Goal: Task Accomplishment & Management: Use online tool/utility

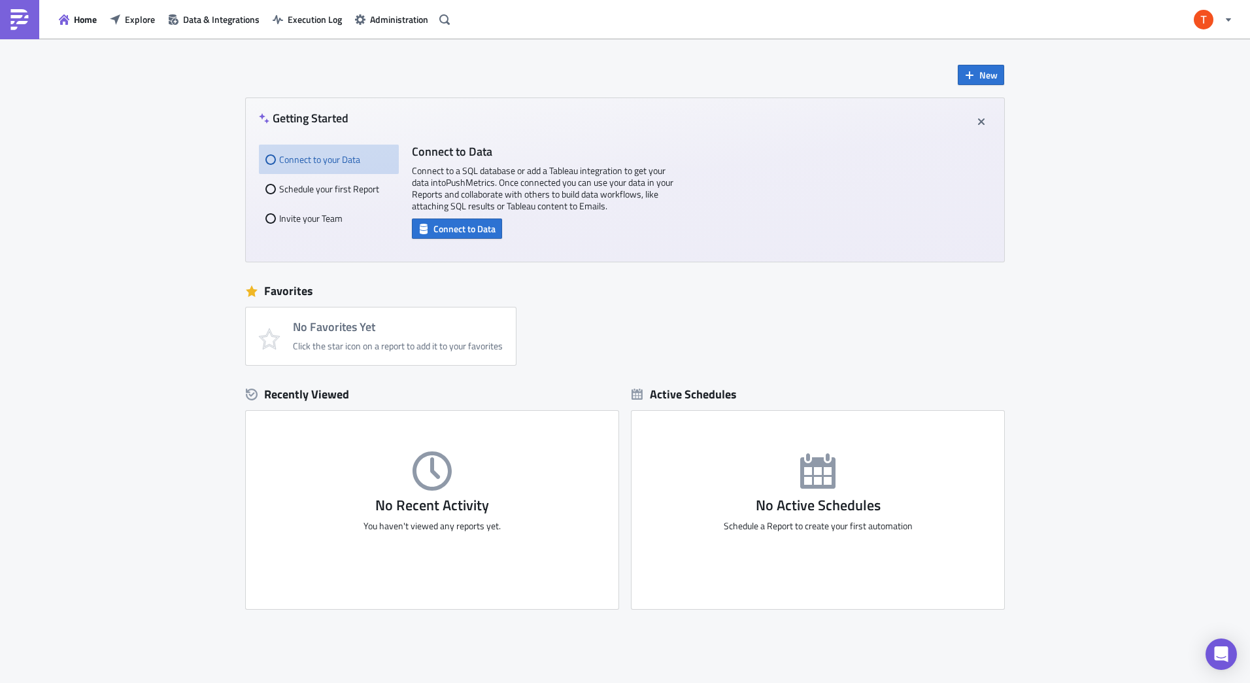
click at [330, 163] on div "Connect to your Data" at bounding box center [328, 158] width 127 height 29
click at [259, 160] on div "Connect to your Data" at bounding box center [329, 158] width 140 height 29
click at [273, 188] on div "Schedule your first Report" at bounding box center [328, 188] width 127 height 29
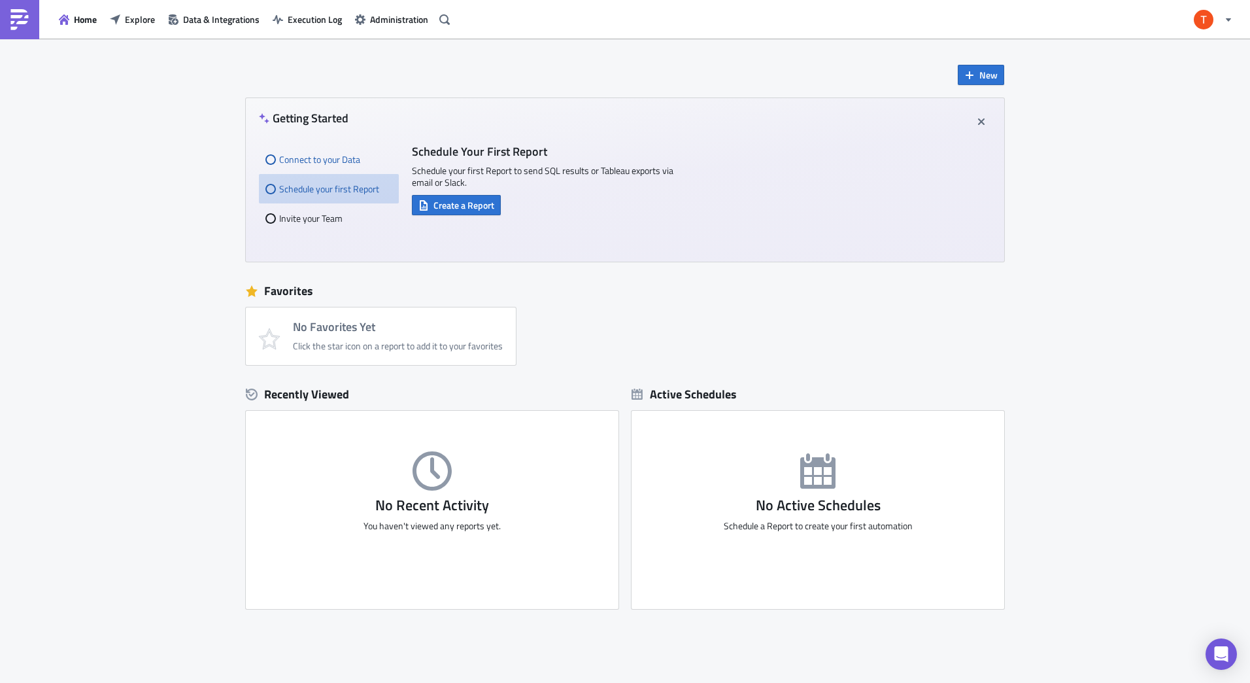
click at [282, 160] on div "Connect to your Data" at bounding box center [328, 158] width 127 height 29
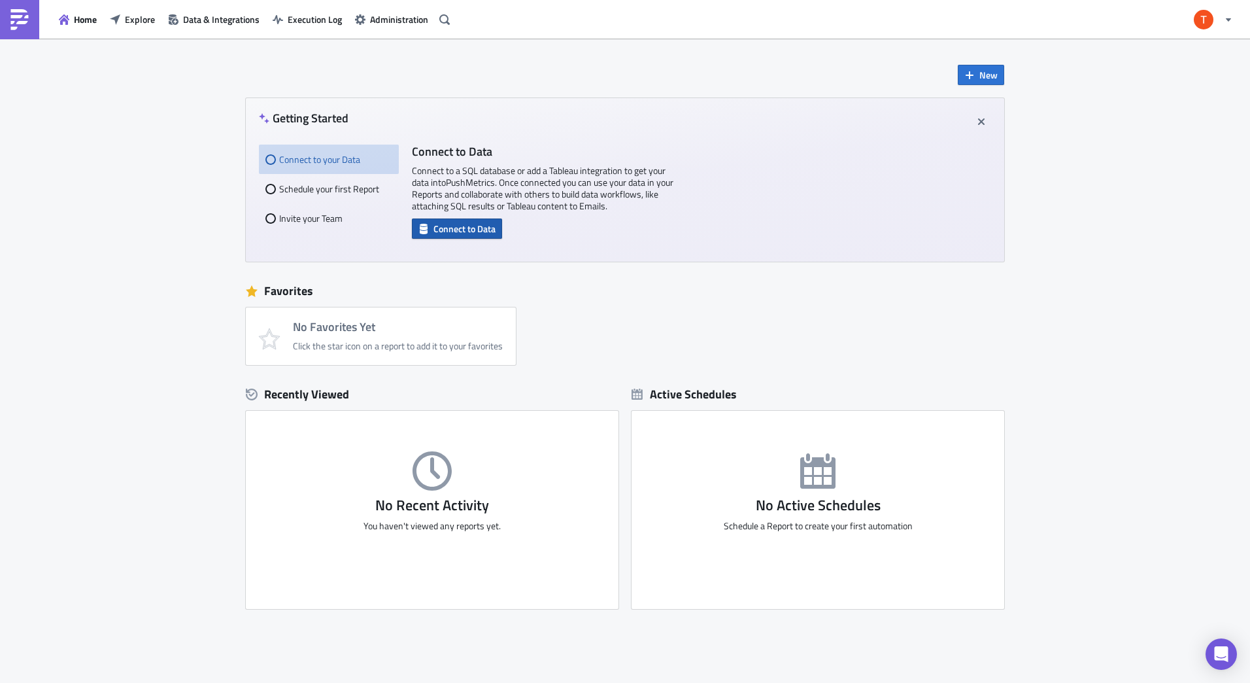
click at [462, 228] on span "Connect to Data" at bounding box center [464, 229] width 62 height 14
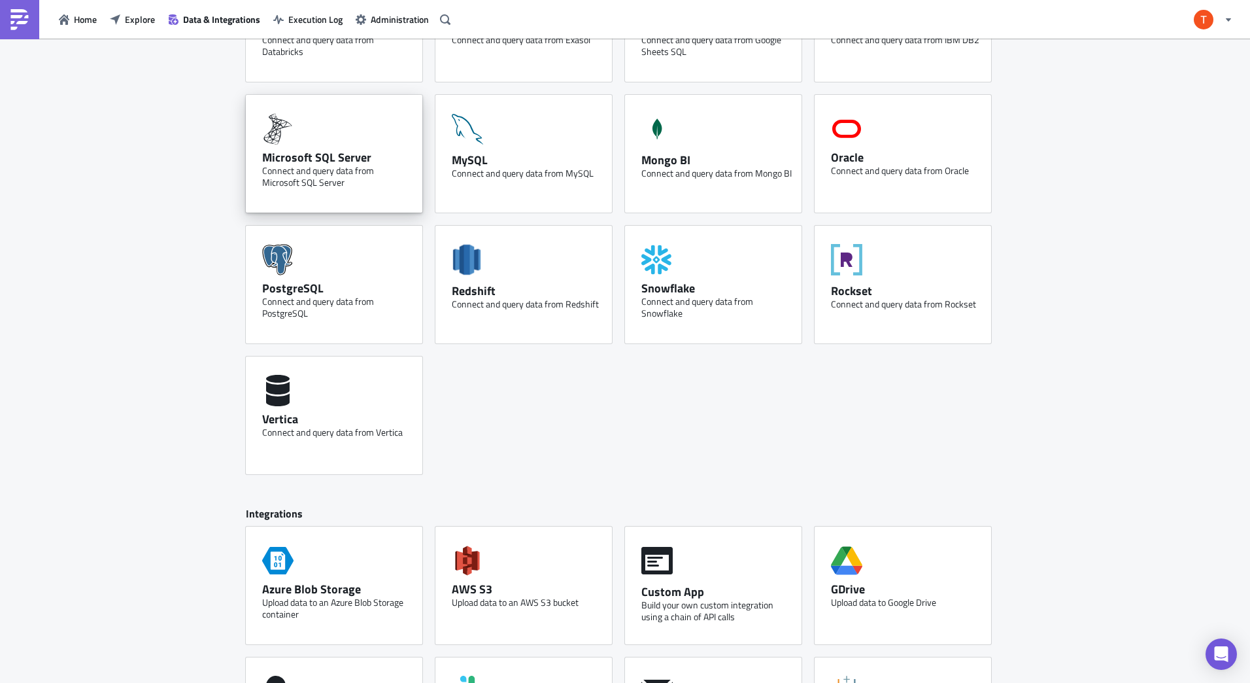
scroll to position [392, 0]
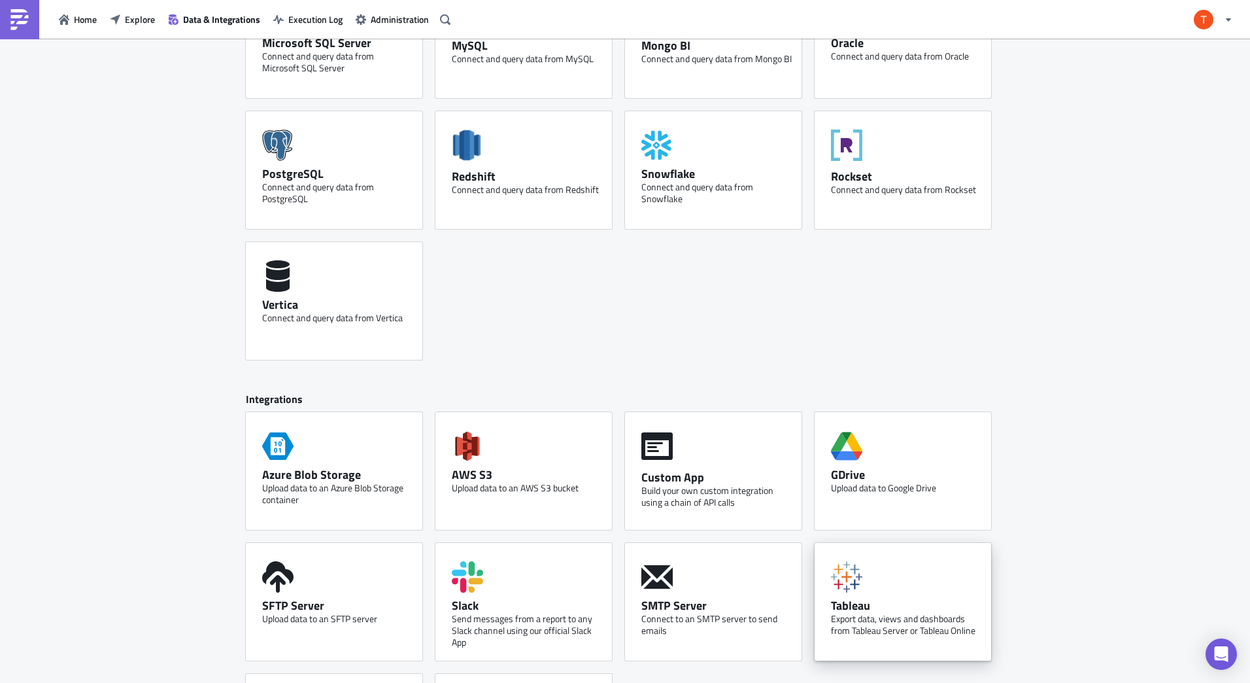
click at [918, 620] on div "Export data, views and dashboards from Tableau Server or Tableau Online" at bounding box center [906, 625] width 150 height 24
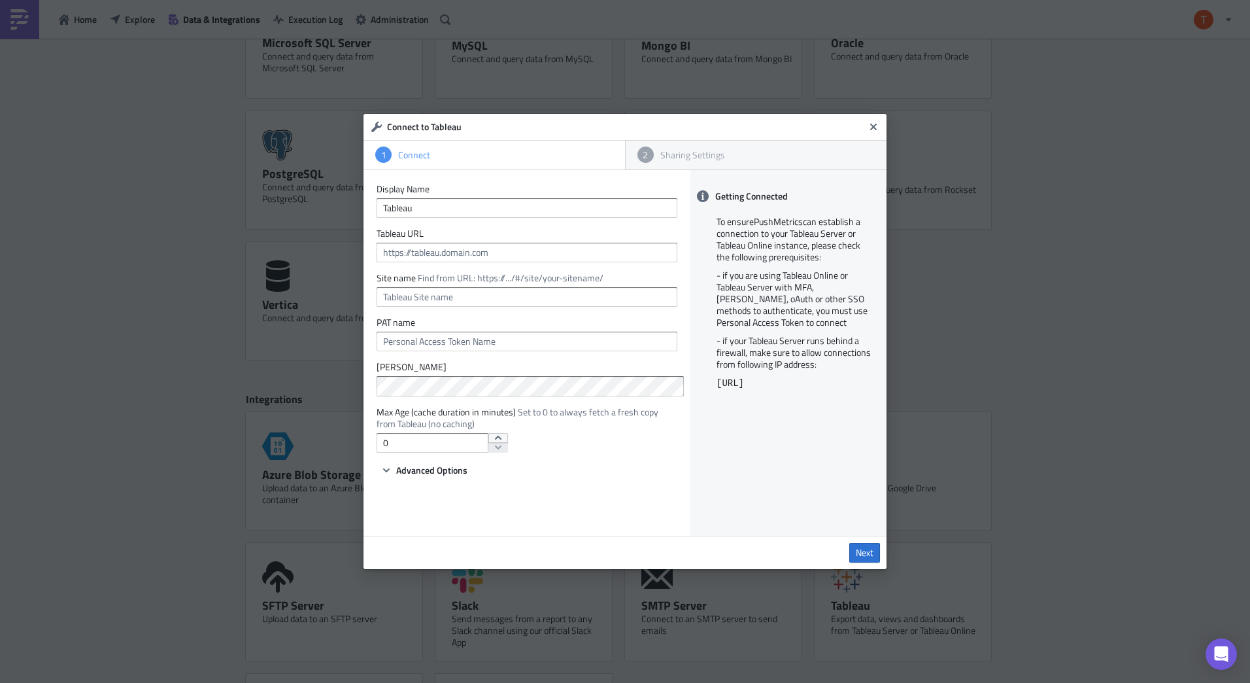
drag, startPoint x: 481, startPoint y: 132, endPoint x: 621, endPoint y: 121, distance: 141.0
click at [621, 121] on h6 "Connect to Tableau" at bounding box center [625, 127] width 477 height 12
click at [474, 257] on input "text" at bounding box center [527, 253] width 301 height 20
paste input "https://fmts.hdsupply.com/#/site/Distribution/views/HDSSTOMetrics_1719837342065…"
type input "https://fmts.hdsupply.com/#/site/Distribution/views/HDSSTOMetrics_1719837342065…"
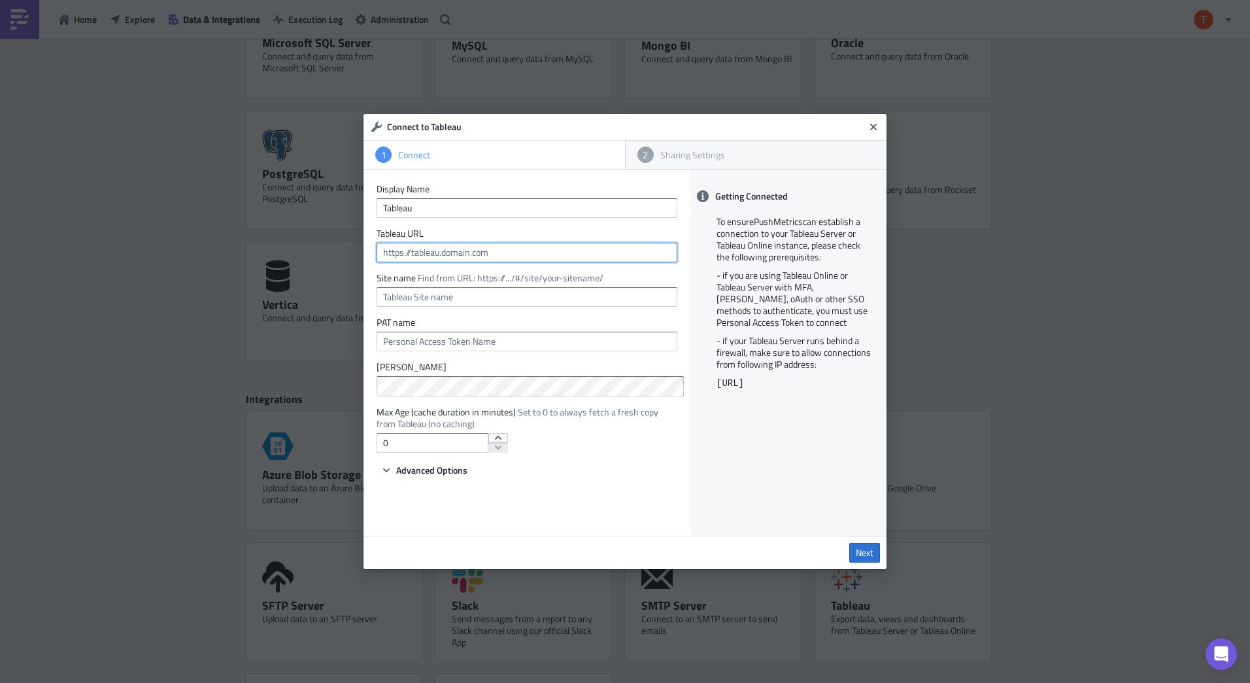
type input "Distribution"
type input "https://fmts.hdsupply.com/#/site/Distribution/views/HDSSTOMetrics_1719837342065…"
click at [479, 302] on input "Distribution" at bounding box center [527, 297] width 301 height 20
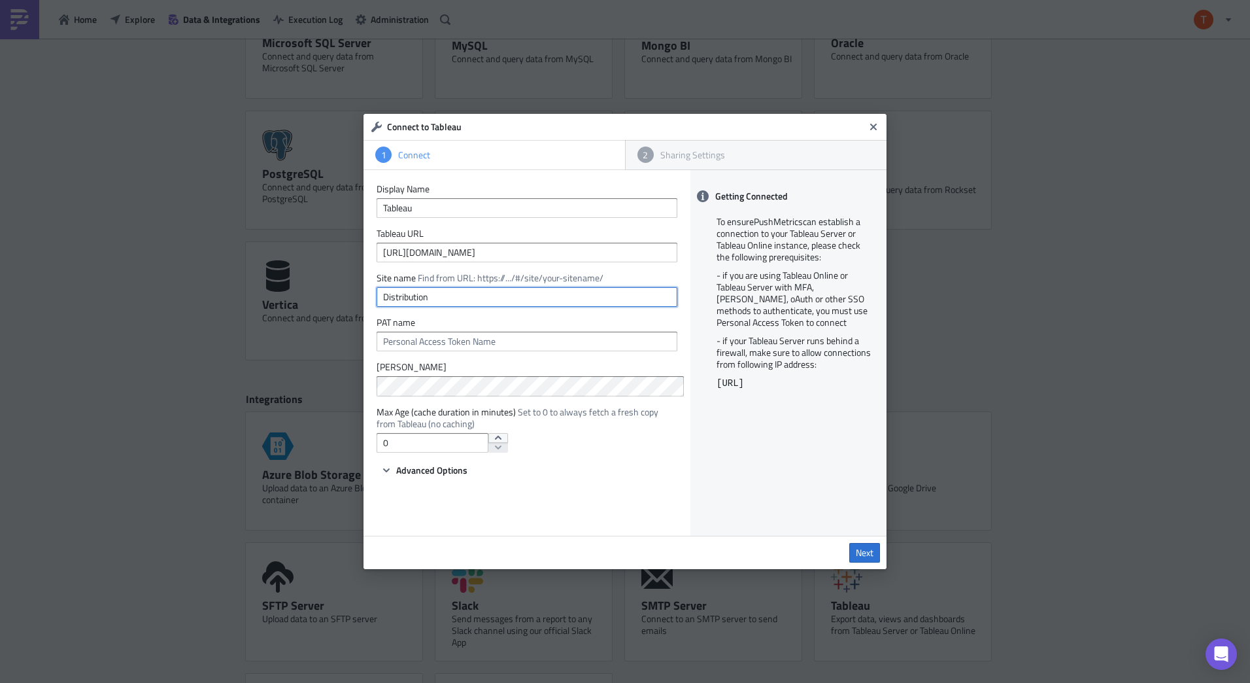
drag, startPoint x: 448, startPoint y: 299, endPoint x: 354, endPoint y: 299, distance: 93.5
click at [354, 299] on div "Connect to Tableau 1 Connect 2 Sharing Settings Display Name Tableau Tableau UR…" at bounding box center [625, 341] width 1250 height 683
click at [482, 210] on input "Tableau" at bounding box center [527, 208] width 301 height 20
drag, startPoint x: 450, startPoint y: 308, endPoint x: 455, endPoint y: 299, distance: 10.2
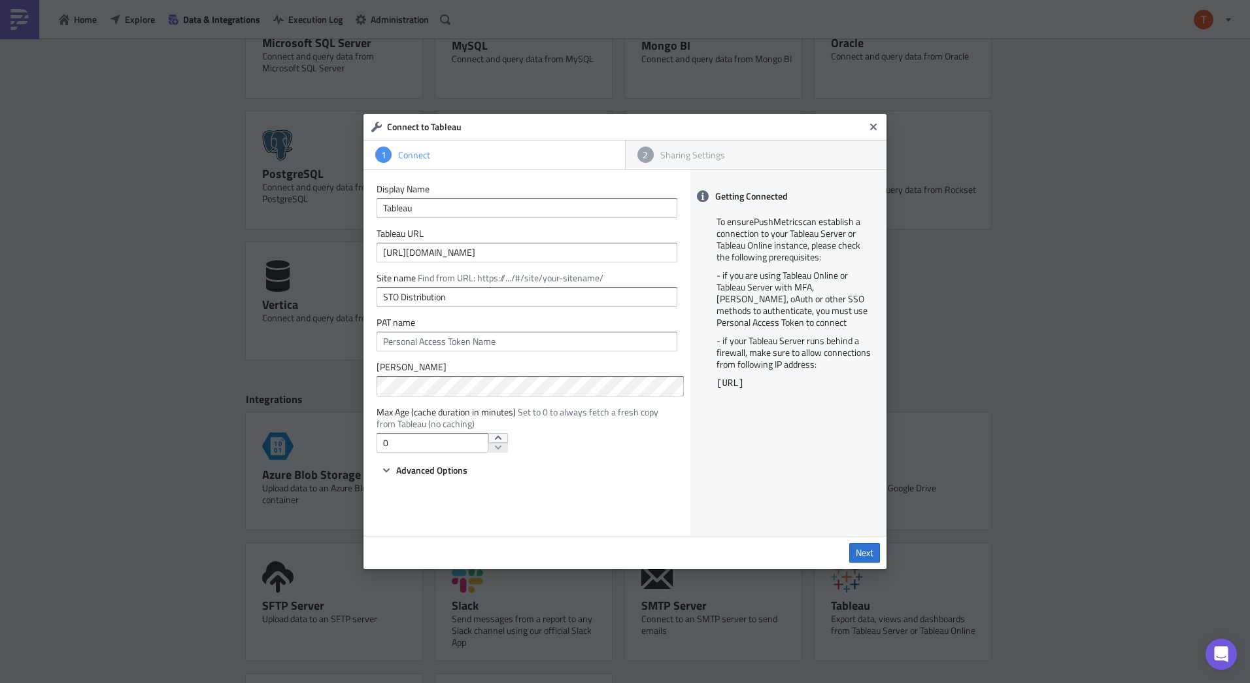
click at [450, 307] on form "Display Name Tableau Tableau URL https://fmts.hdsupply.com/#/site/Distribution/…" at bounding box center [527, 330] width 301 height 295
click at [455, 299] on input "STO Distribution" at bounding box center [527, 297] width 301 height 20
paste input "https://fmts.hdsupply.com/#/site/Distribution/views/HDSSTOMetrics_1719837342065…"
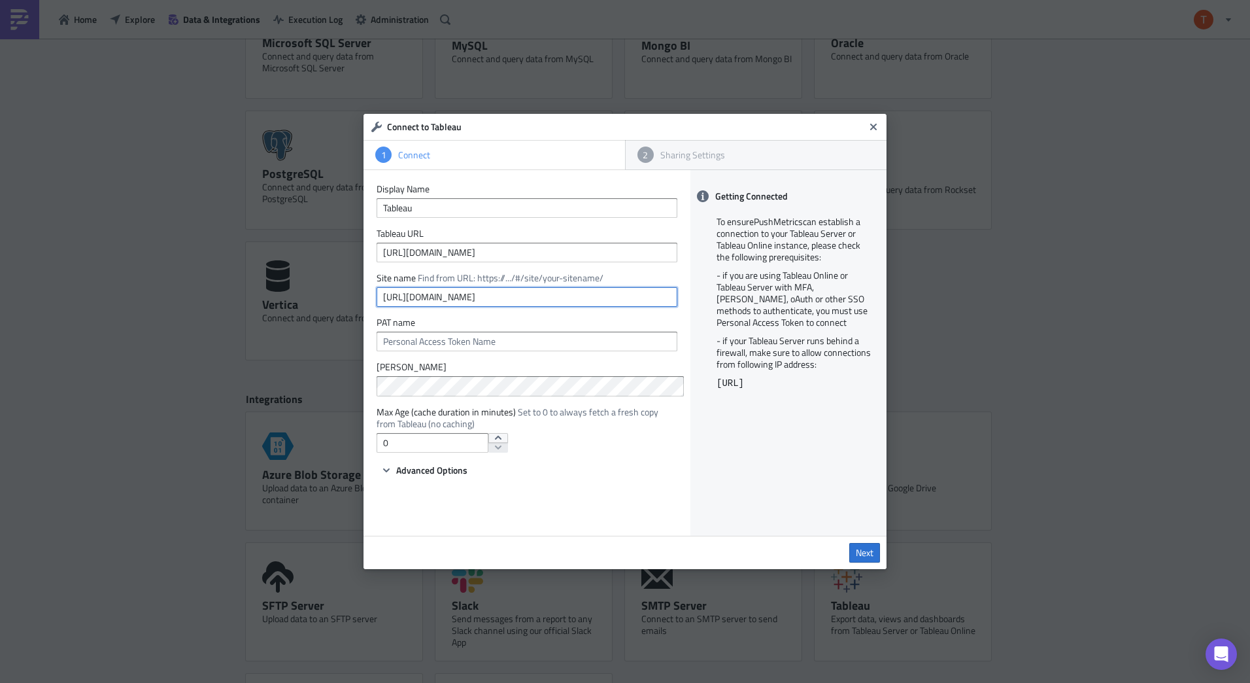
scroll to position [0, 124]
type input "https://fmts.hdsupply.com/#/site/Distribution/views/HDSSTOMetrics_1719837342065…"
click at [448, 209] on input "Tableau" at bounding box center [527, 208] width 301 height 20
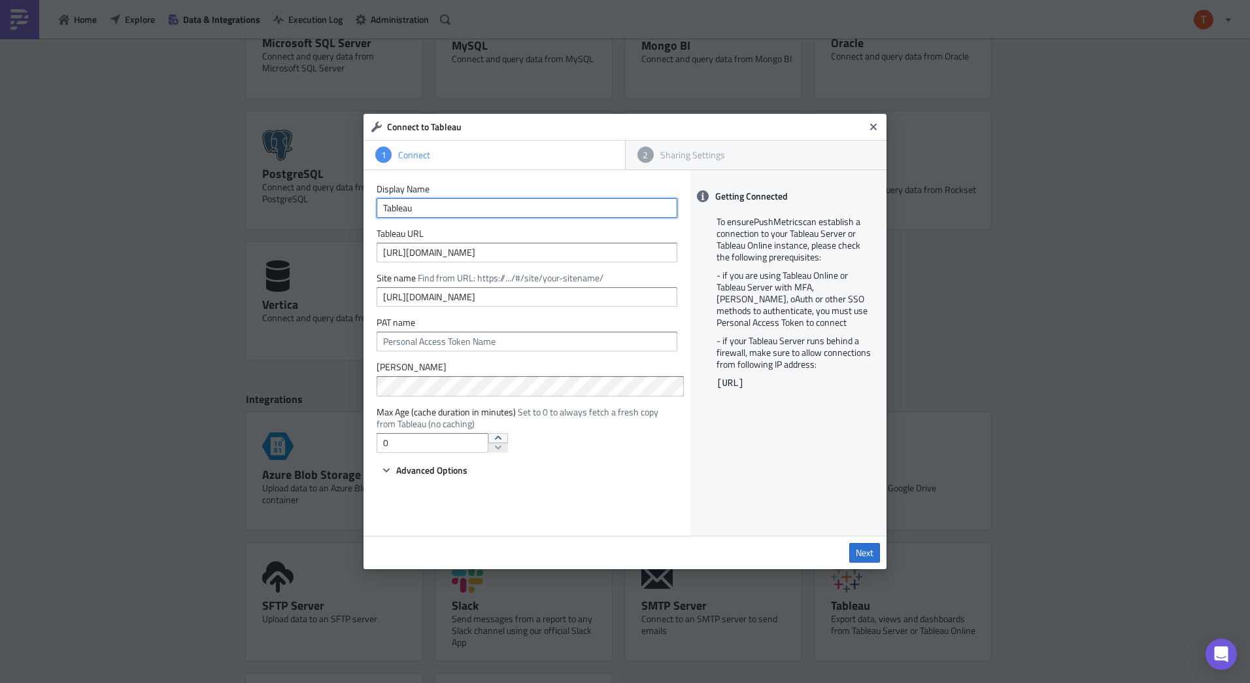
paste input "https://fmts.hdsupply.com/#/site/Distribution/views/HDSSTOMetrics_1719837342065…"
click at [448, 209] on input "https://fmts.hdsupply.com/#/site/Distribution/views/HDSSTOMetrics_1719837342065…" at bounding box center [527, 208] width 301 height 20
click at [447, 209] on input "https://fmts.hdsupply.com/#/site/Distribution/views/HDSSTOMetrics_1719837342065…" at bounding box center [527, 208] width 301 height 20
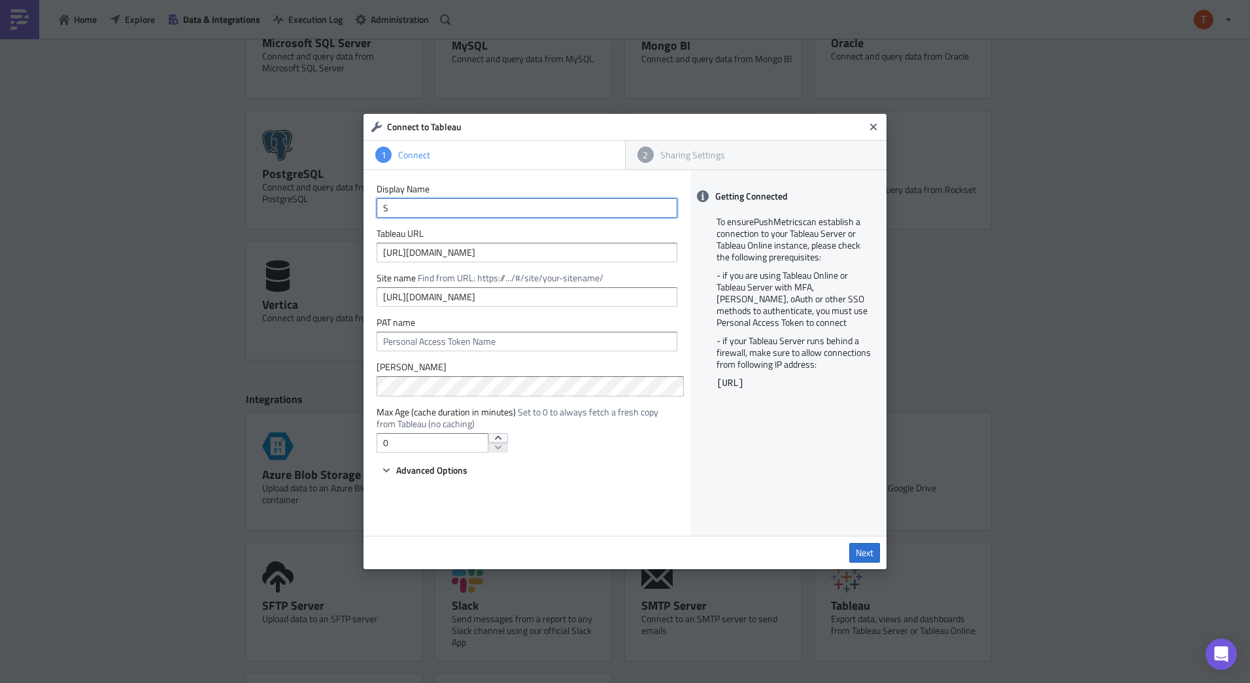
scroll to position [0, 0]
type input "STO"
click at [484, 353] on form "Display Name STO Tableau URL https://fmts.hdsupply.com/#/site/Distribution/view…" at bounding box center [527, 330] width 301 height 295
click at [500, 343] on input "text" at bounding box center [527, 341] width 301 height 20
click at [394, 474] on button "Advanced Options" at bounding box center [424, 470] width 95 height 16
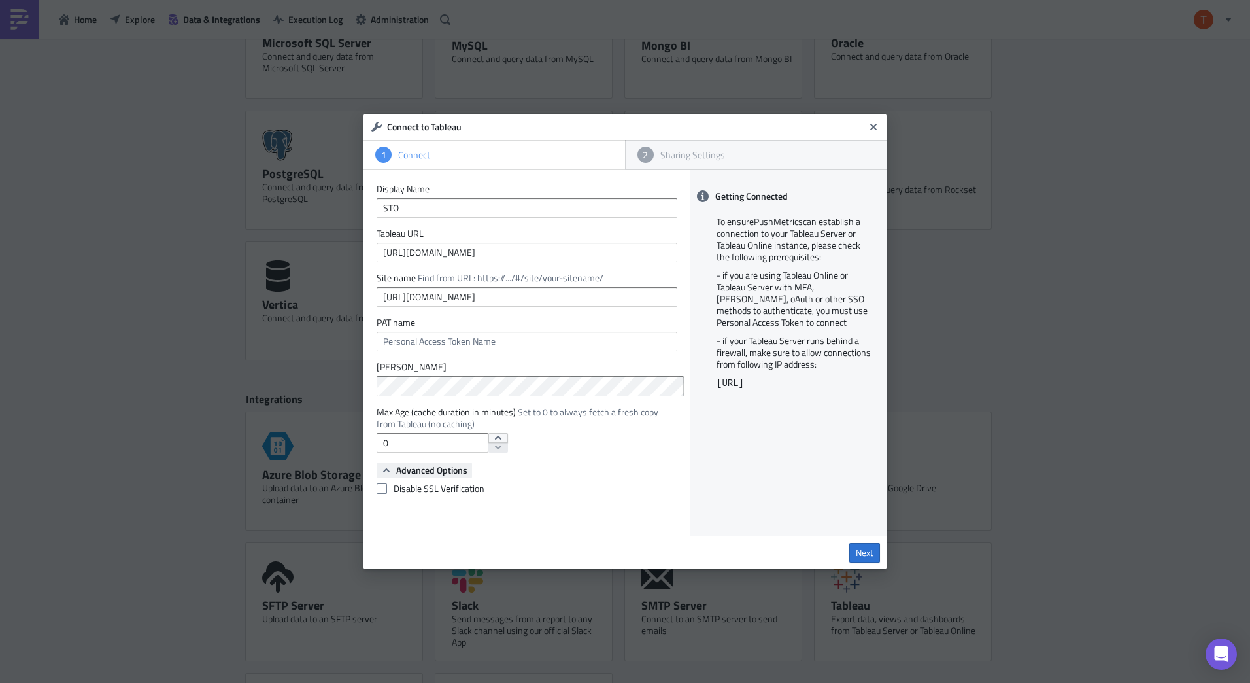
click at [383, 475] on button "Advanced Options" at bounding box center [424, 470] width 95 height 16
click at [480, 335] on input "text" at bounding box center [527, 341] width 301 height 20
click at [499, 345] on input "text" at bounding box center [527, 341] width 301 height 20
paste input "Push Metrics"
type input "Push Metrics"
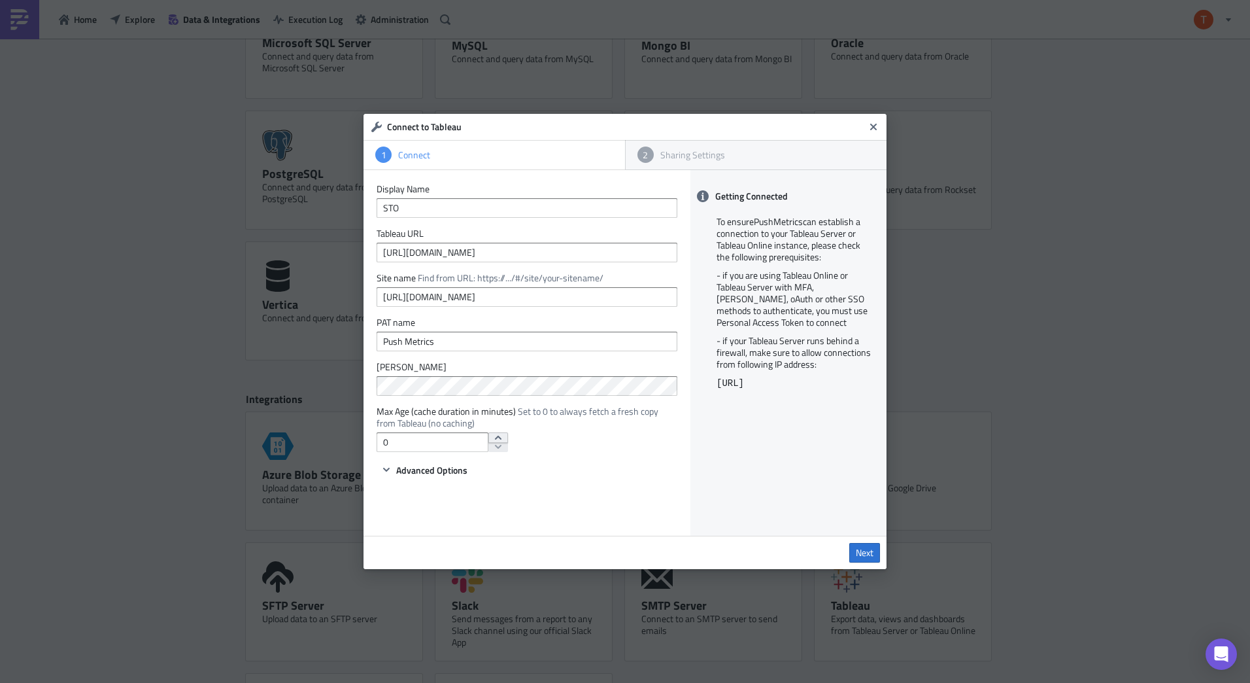
type input "1"
click at [493, 436] on icon "increment" at bounding box center [498, 437] width 10 height 10
click at [859, 554] on span "Next" at bounding box center [865, 553] width 18 height 12
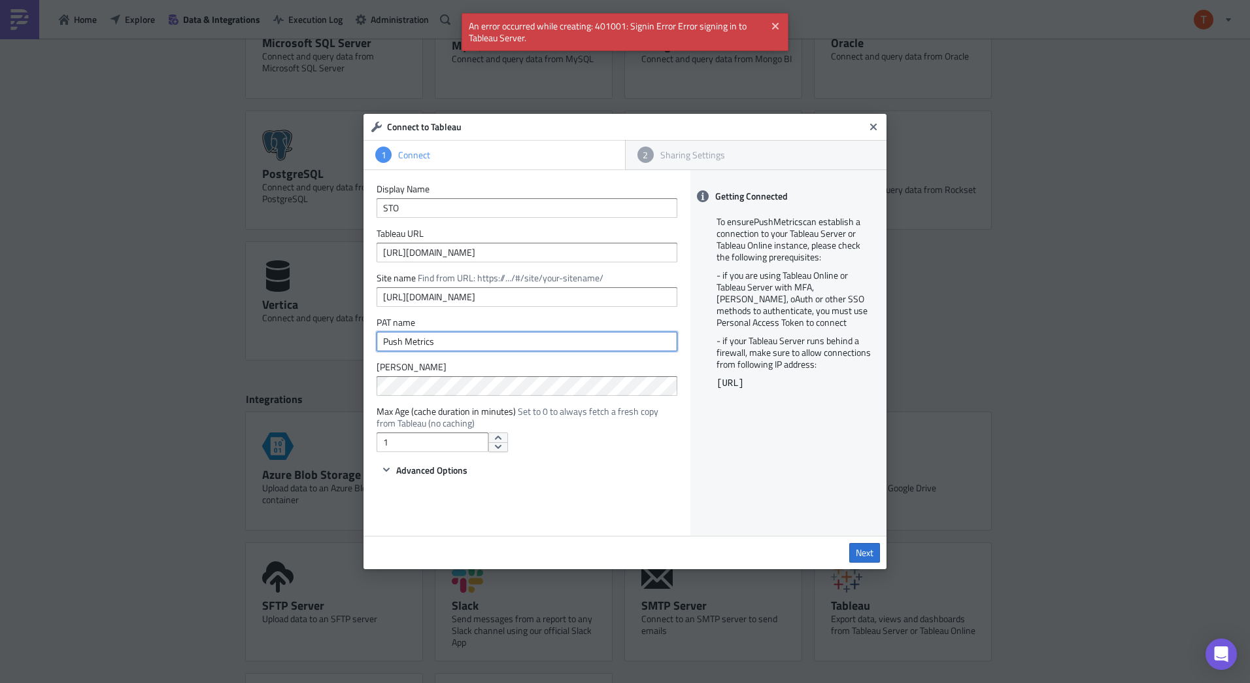
click at [515, 332] on input "Push Metrics" at bounding box center [527, 341] width 301 height 20
click at [515, 299] on input "https://fmts.hdsupply.com/#/site/Distribution/views/HDSSTOMetrics_1719837342065…" at bounding box center [527, 297] width 301 height 20
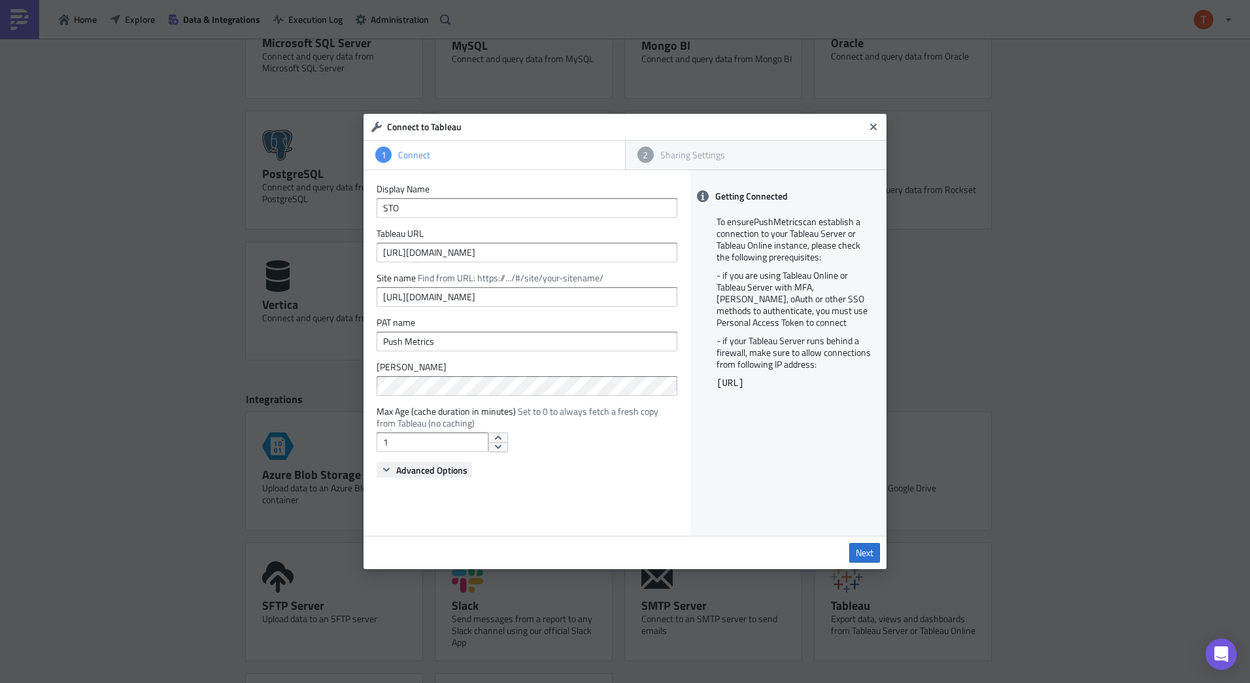
click at [411, 466] on span "Advanced Options" at bounding box center [431, 470] width 71 height 14
click at [386, 489] on label "Disable SSL Verification" at bounding box center [527, 488] width 301 height 12
click at [386, 489] on input "Disable SSL Verification" at bounding box center [383, 488] width 8 height 8
checkbox input "true"
click at [883, 558] on div "Next" at bounding box center [625, 551] width 523 height 33
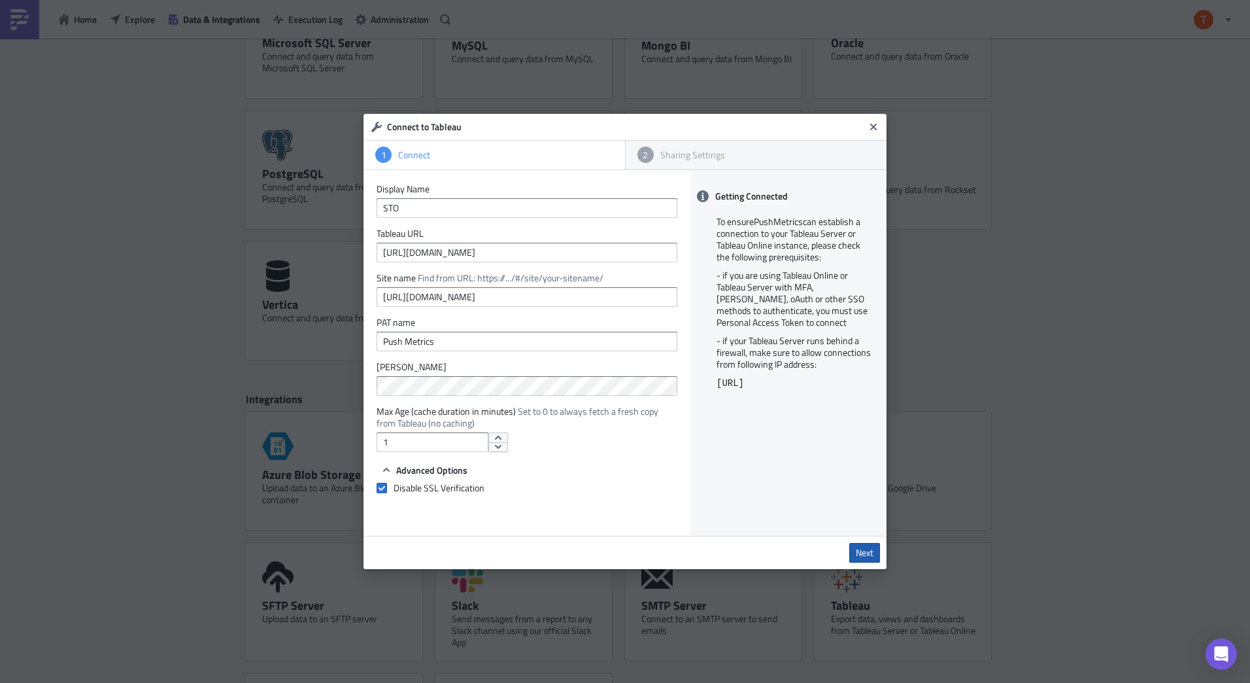
click at [860, 552] on span "Next" at bounding box center [865, 553] width 18 height 12
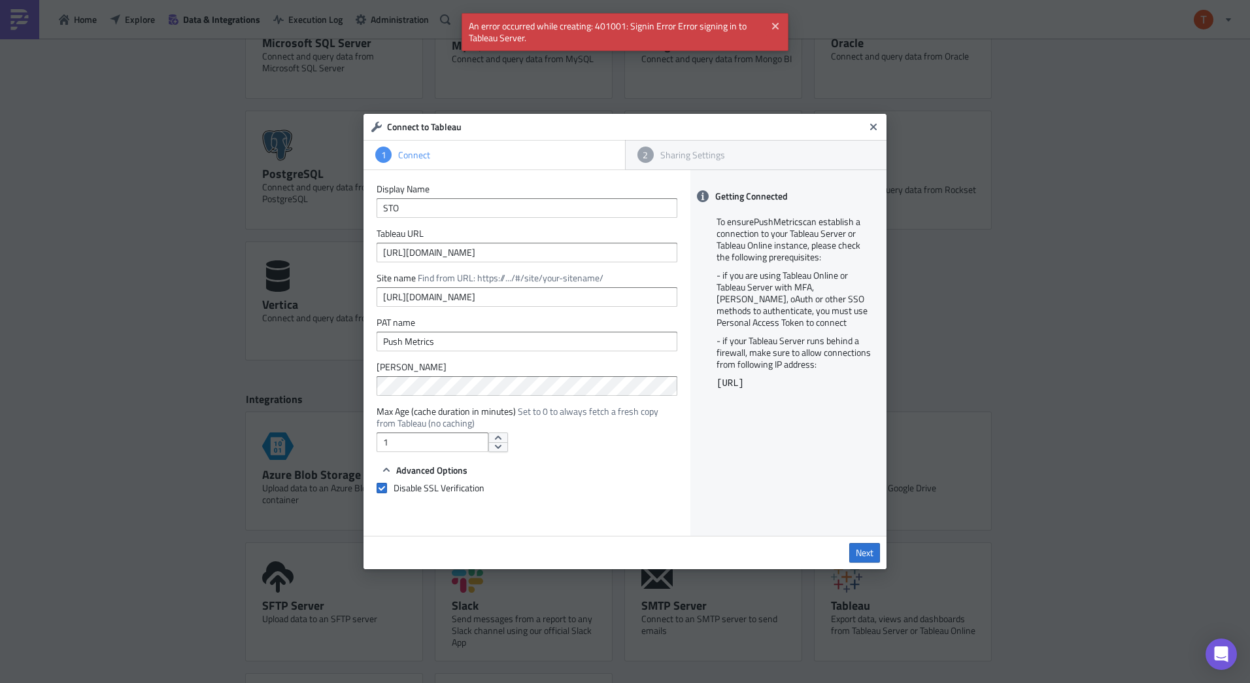
click at [485, 374] on div "PAT Secret" at bounding box center [527, 378] width 301 height 35
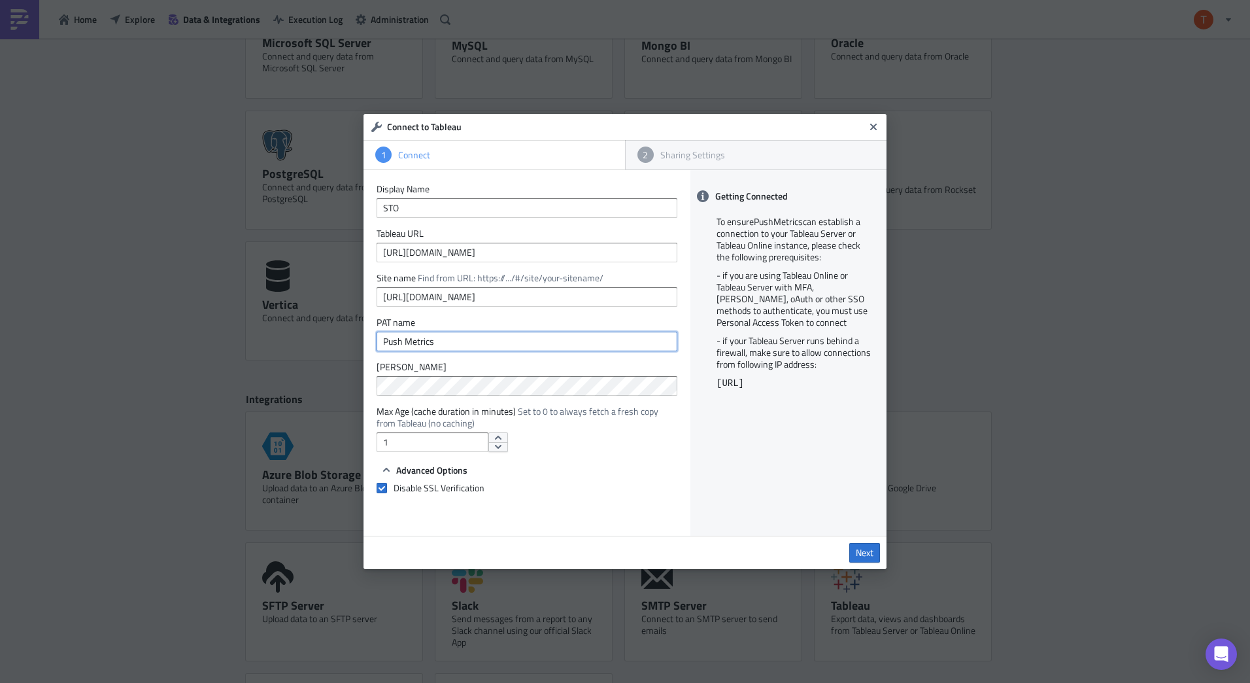
click at [497, 337] on input "Push Metrics" at bounding box center [527, 341] width 301 height 20
click at [442, 296] on input "https://fmts.hdsupply.com/#/site/Distribution/views/HDSSTOMetrics_1719837342065…" at bounding box center [527, 297] width 301 height 20
click at [470, 246] on input "https://fmts.hdsupply.com/#/site/Distribution/views/HDSSTOMetrics_1719837342065…" at bounding box center [527, 253] width 301 height 20
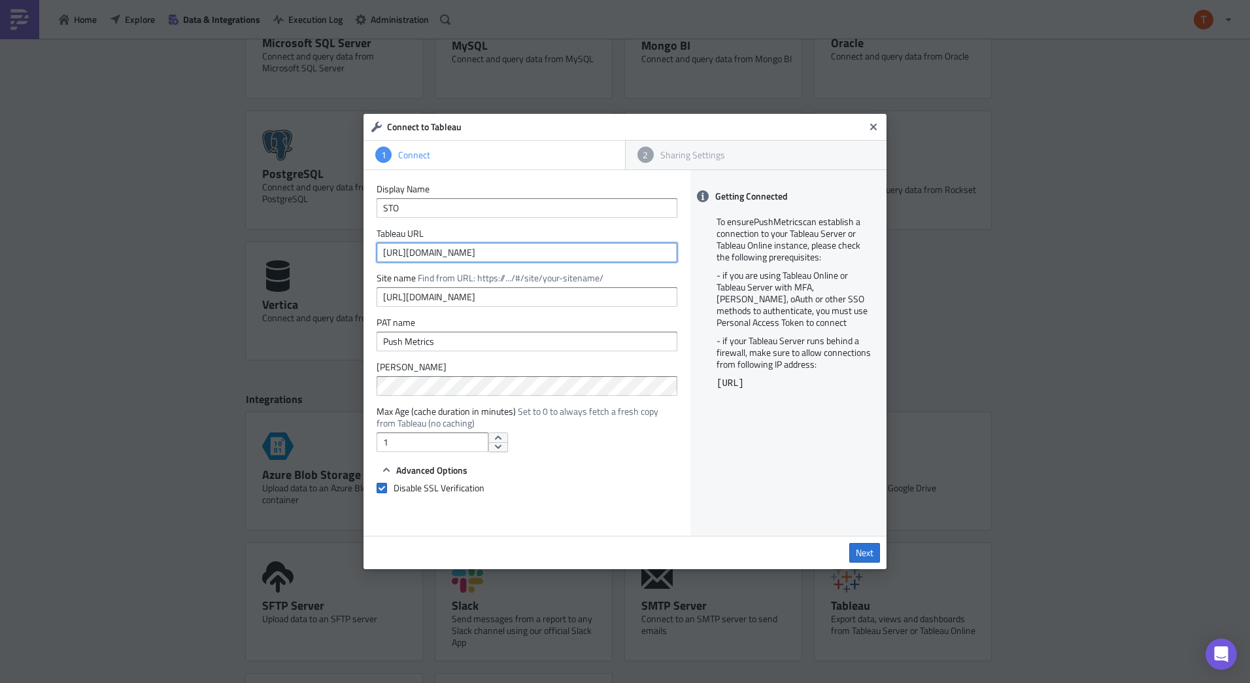
click at [470, 246] on input "https://fmts.hdsupply.com/#/site/Distribution/views/HDSSTOMetrics_1719837342065…" at bounding box center [527, 253] width 301 height 20
click at [499, 254] on input "https://fmts.hdsupply.com/#/site/Distribution/views/HDSSTOMetrics_1719837342065…" at bounding box center [527, 253] width 301 height 20
paste input "text"
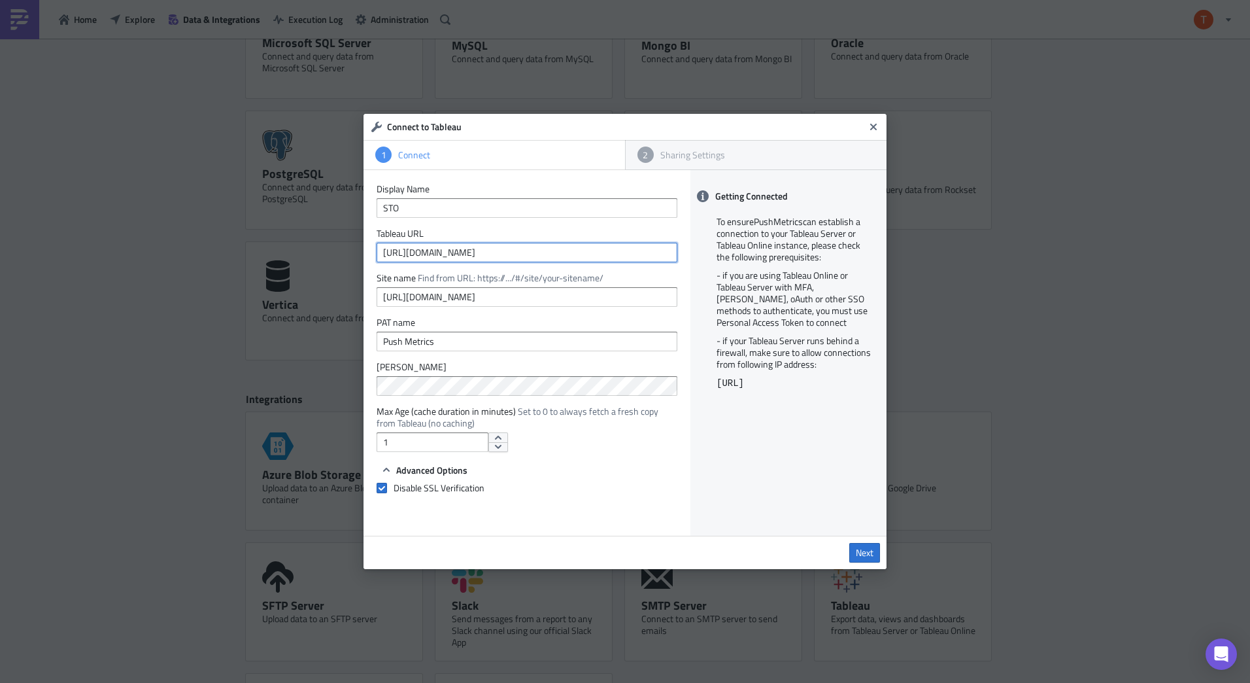
type input "https://fmts.hdsupply.com/#/site/Distribution/views/HDSSTOMetrics_1719837342065…"
type input "Distribution"
type input "https://fmts.hdsupply.com/#/site/Distribution/views/HDSSTOMetrics_1719837342065…"
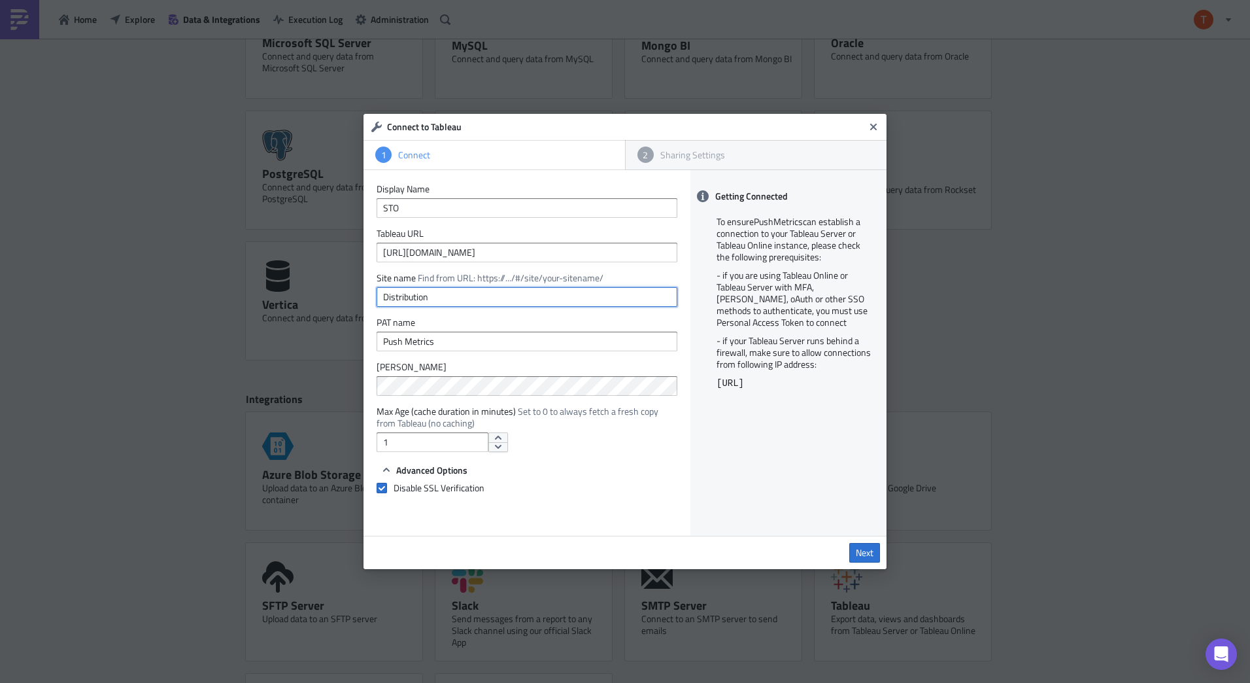
click at [464, 296] on input "Distribution" at bounding box center [527, 297] width 301 height 20
click at [872, 540] on div "Next" at bounding box center [625, 551] width 523 height 33
click at [868, 555] on span "Next" at bounding box center [865, 553] width 18 height 12
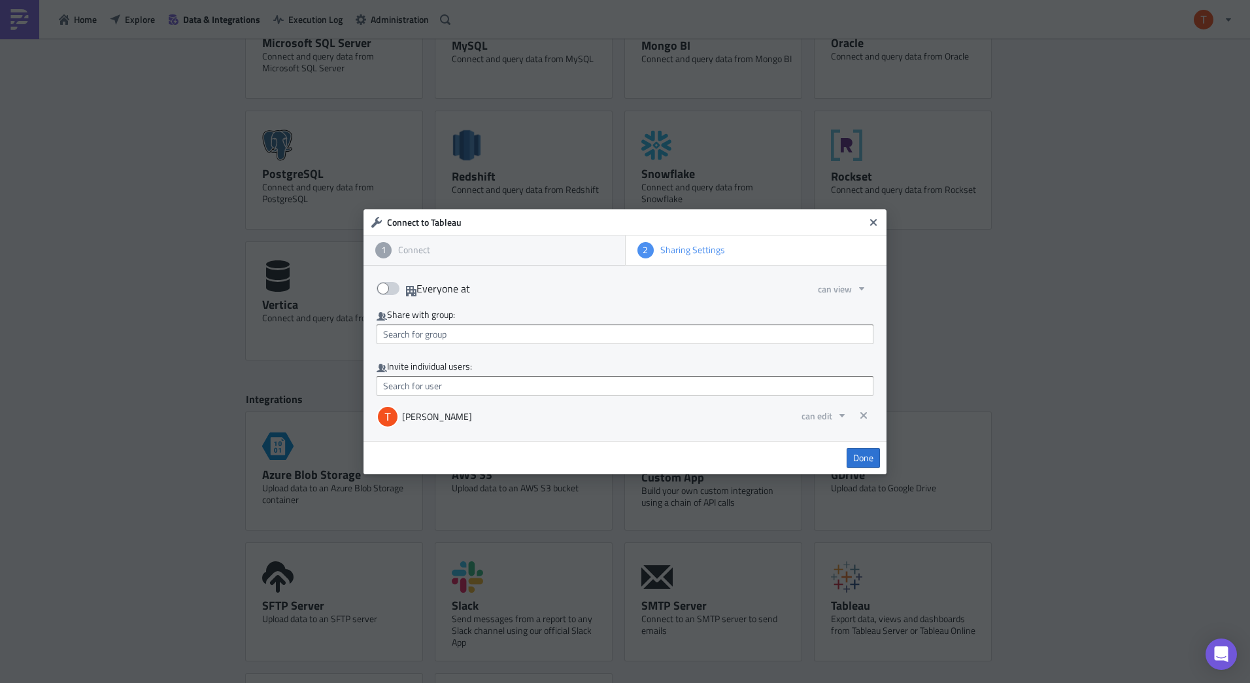
click at [390, 289] on span at bounding box center [388, 288] width 23 height 13
click at [388, 289] on input "Everyone at" at bounding box center [383, 284] width 8 height 8
click at [390, 289] on span at bounding box center [388, 288] width 23 height 13
click at [388, 289] on input "Everyone at" at bounding box center [383, 284] width 8 height 8
checkbox input "false"
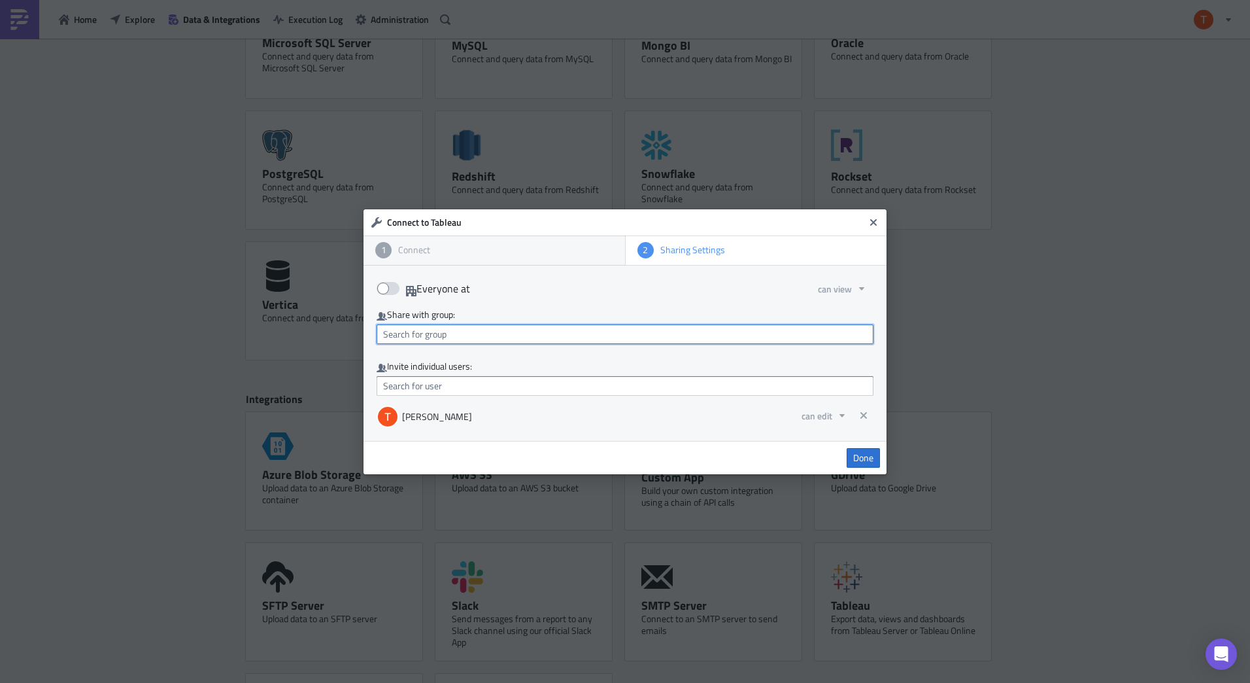
click at [420, 337] on input "text" at bounding box center [625, 334] width 497 height 20
click at [706, 443] on div "Done" at bounding box center [625, 457] width 523 height 33
click at [867, 458] on span "Done" at bounding box center [863, 458] width 20 height 12
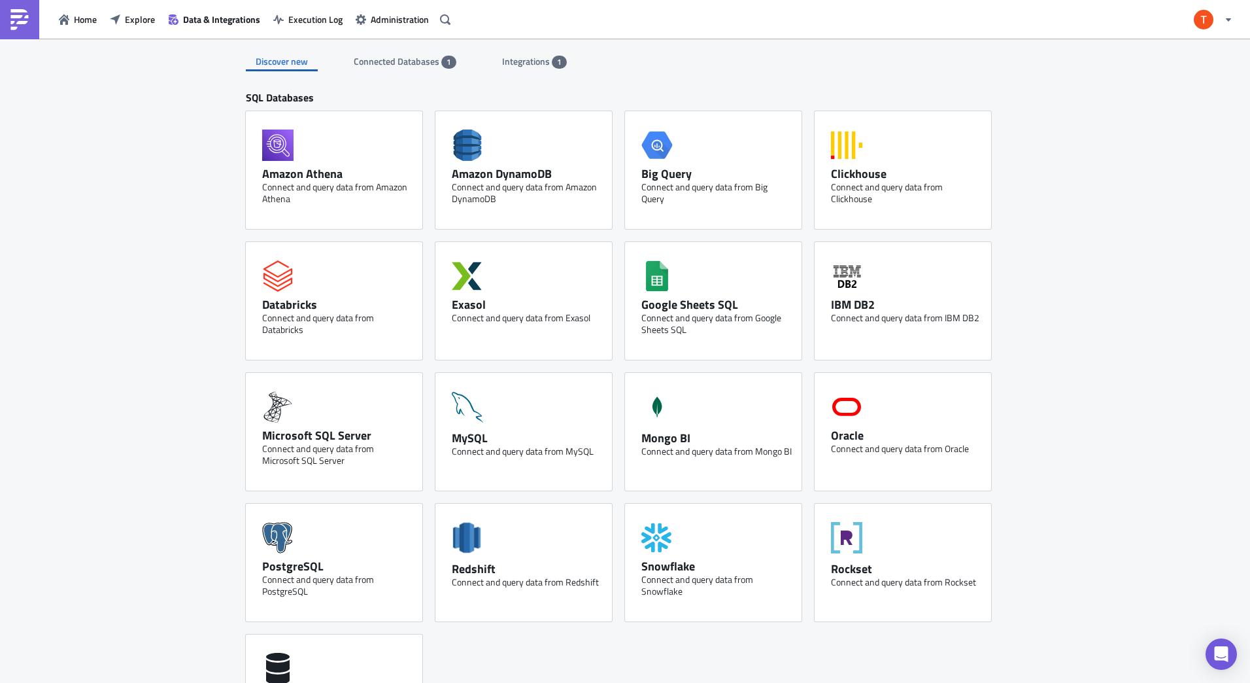
click at [407, 65] on span "Connected Databases" at bounding box center [398, 61] width 88 height 14
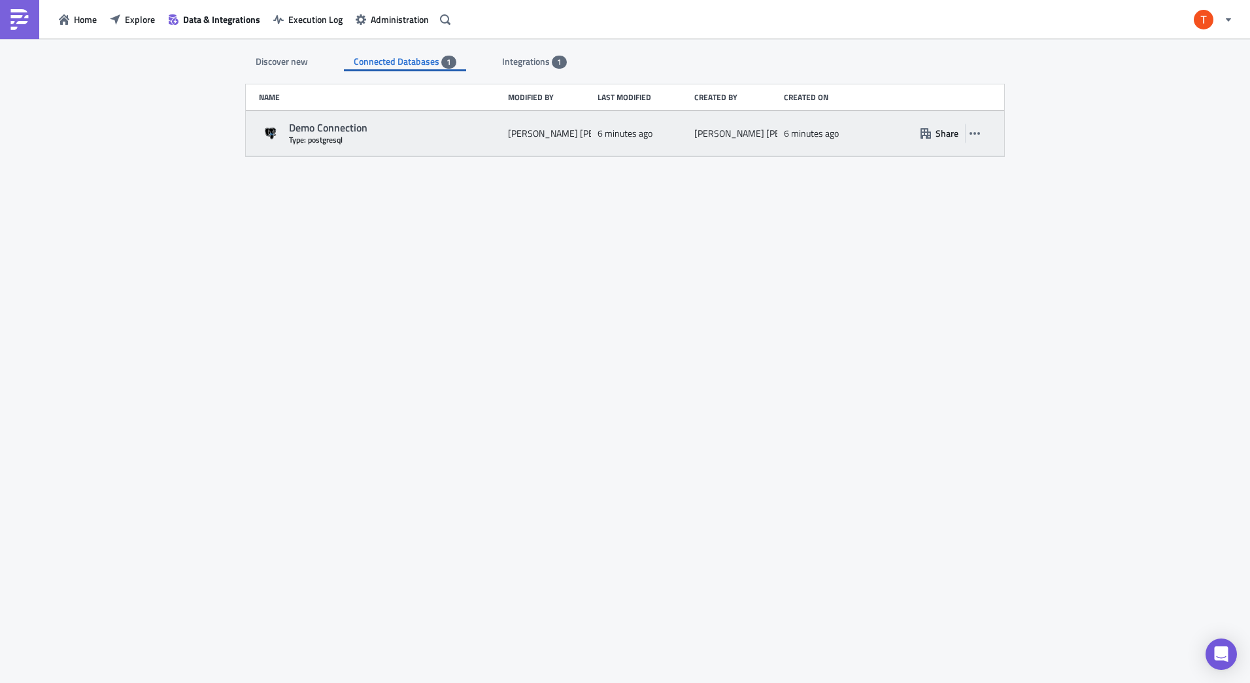
click at [441, 129] on div "Demo Connection" at bounding box center [395, 128] width 212 height 14
click at [338, 133] on div "Demo Connection" at bounding box center [395, 128] width 212 height 14
click at [339, 130] on div "Demo Connection" at bounding box center [395, 128] width 212 height 14
drag, startPoint x: 339, startPoint y: 130, endPoint x: 575, endPoint y: 141, distance: 236.3
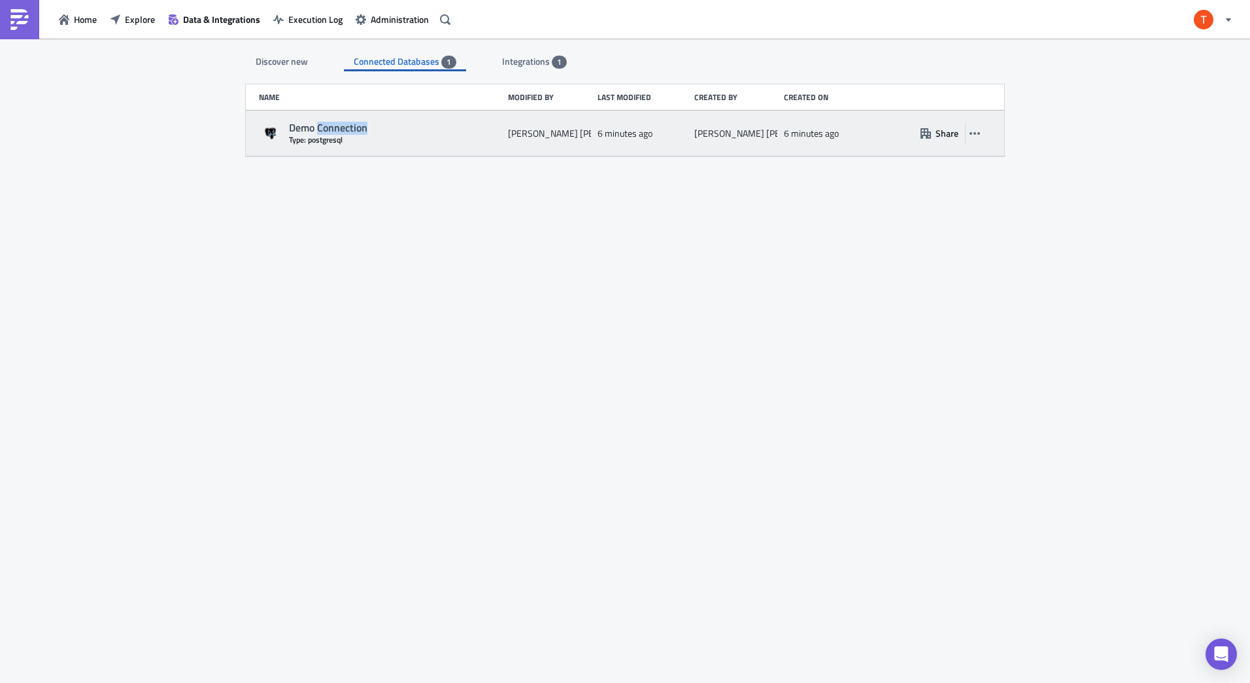
click at [574, 139] on div "Taylor taitt" at bounding box center [549, 134] width 83 height 24
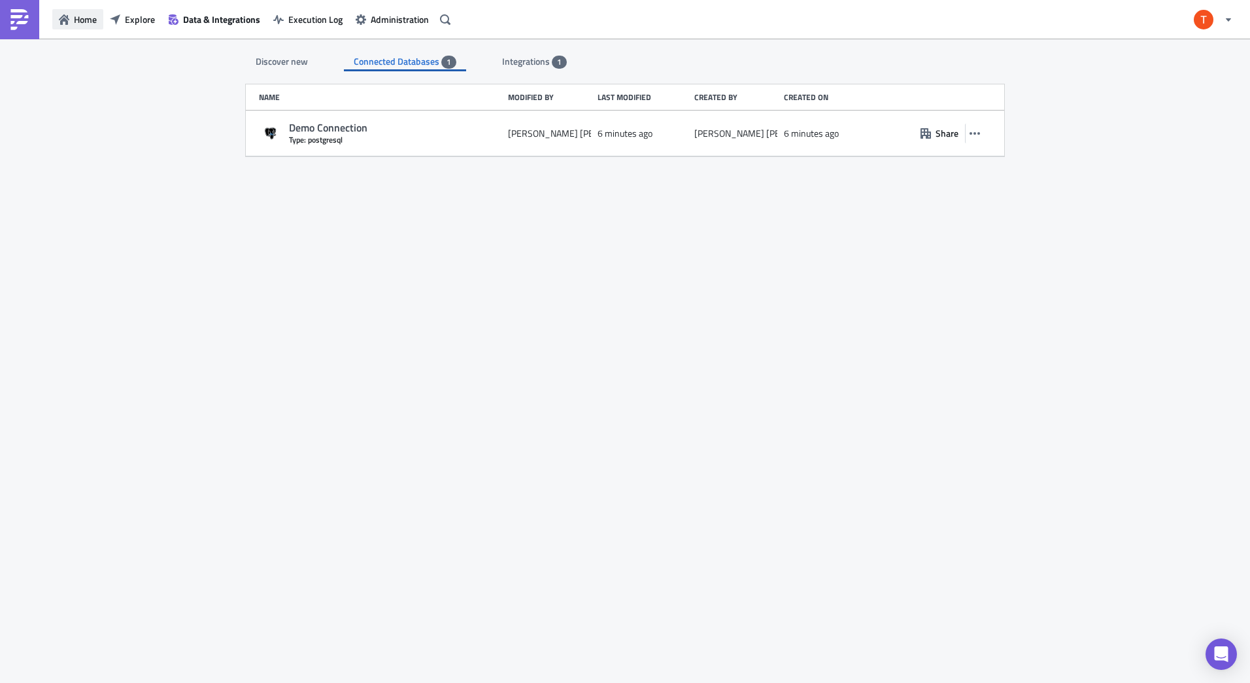
click at [91, 22] on span "Home" at bounding box center [85, 19] width 23 height 14
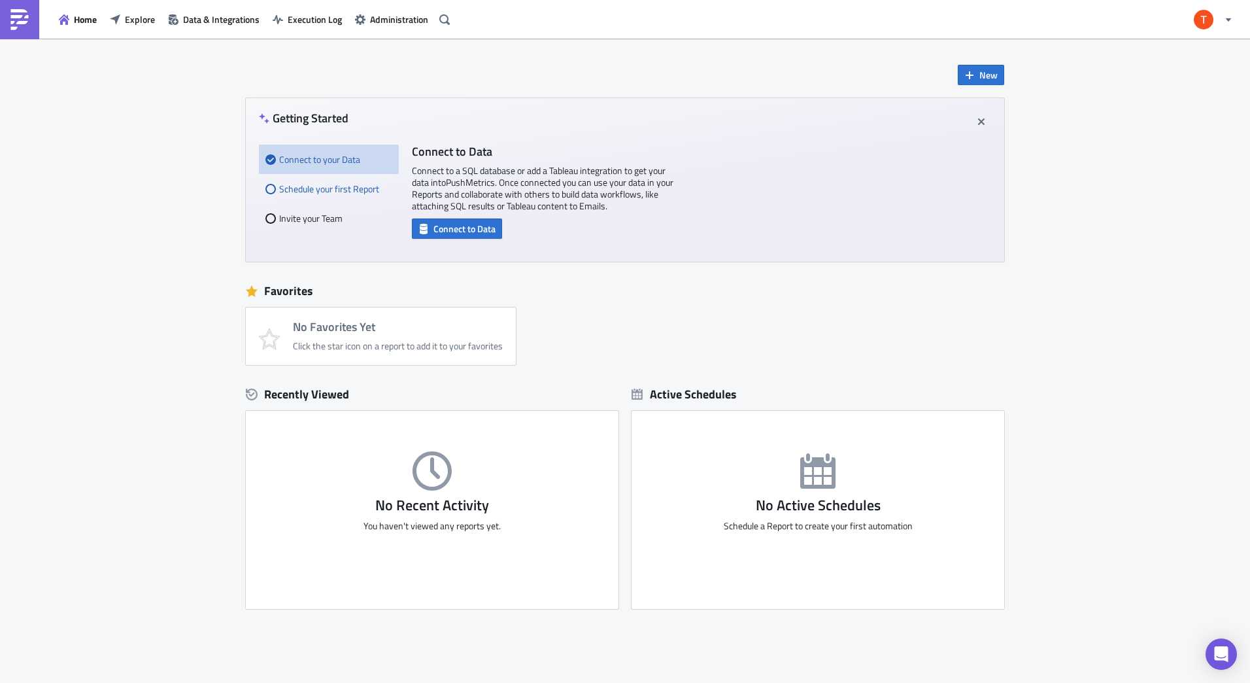
click at [314, 192] on div "Schedule your first Report" at bounding box center [328, 188] width 127 height 29
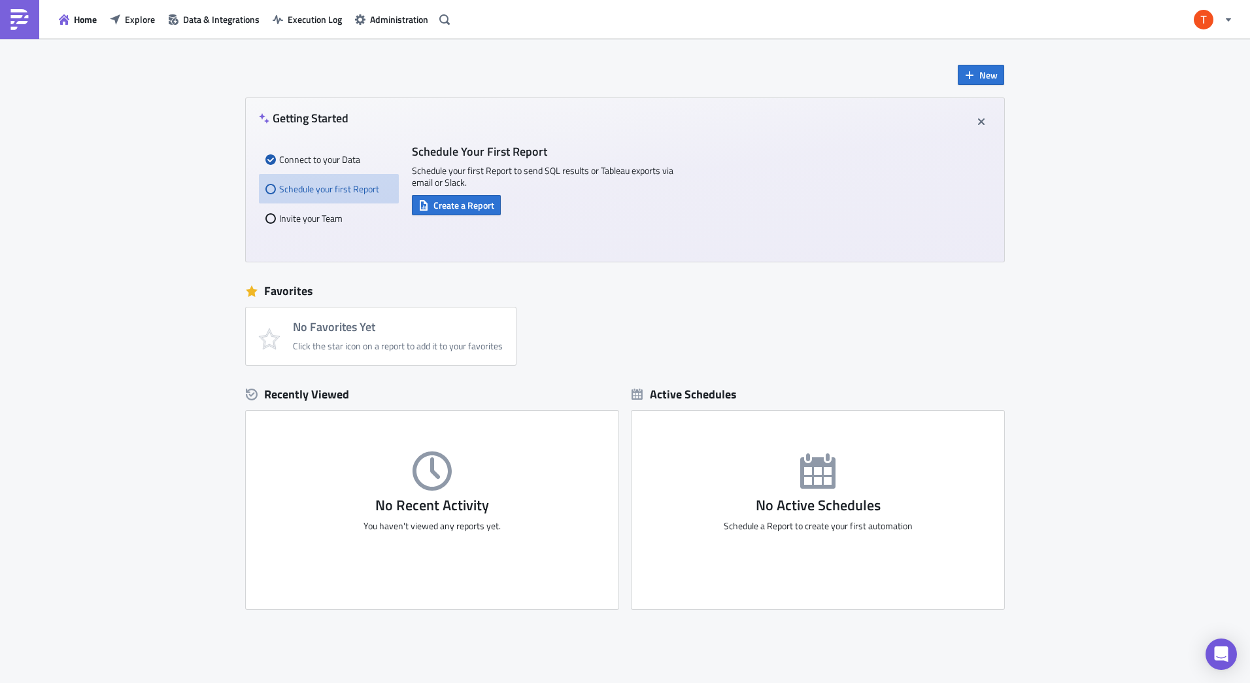
click at [462, 205] on span "Create a Report" at bounding box center [463, 205] width 61 height 14
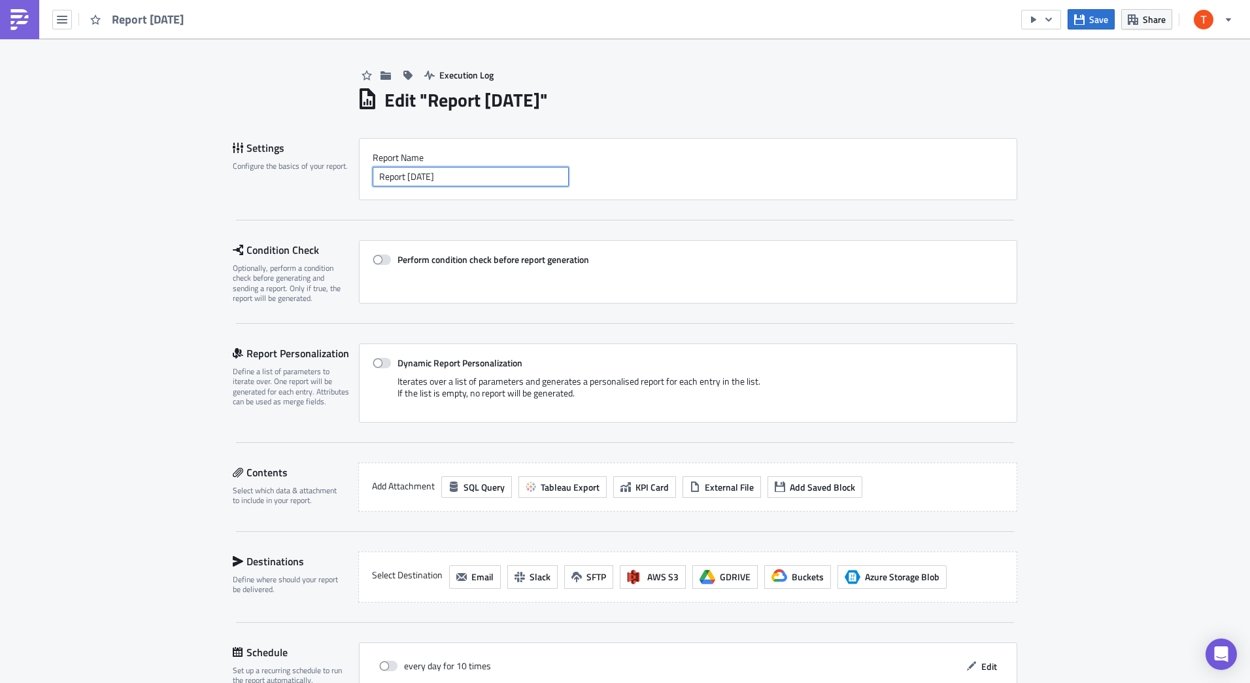
click at [423, 172] on input "Report 2025-09-29" at bounding box center [471, 177] width 196 height 20
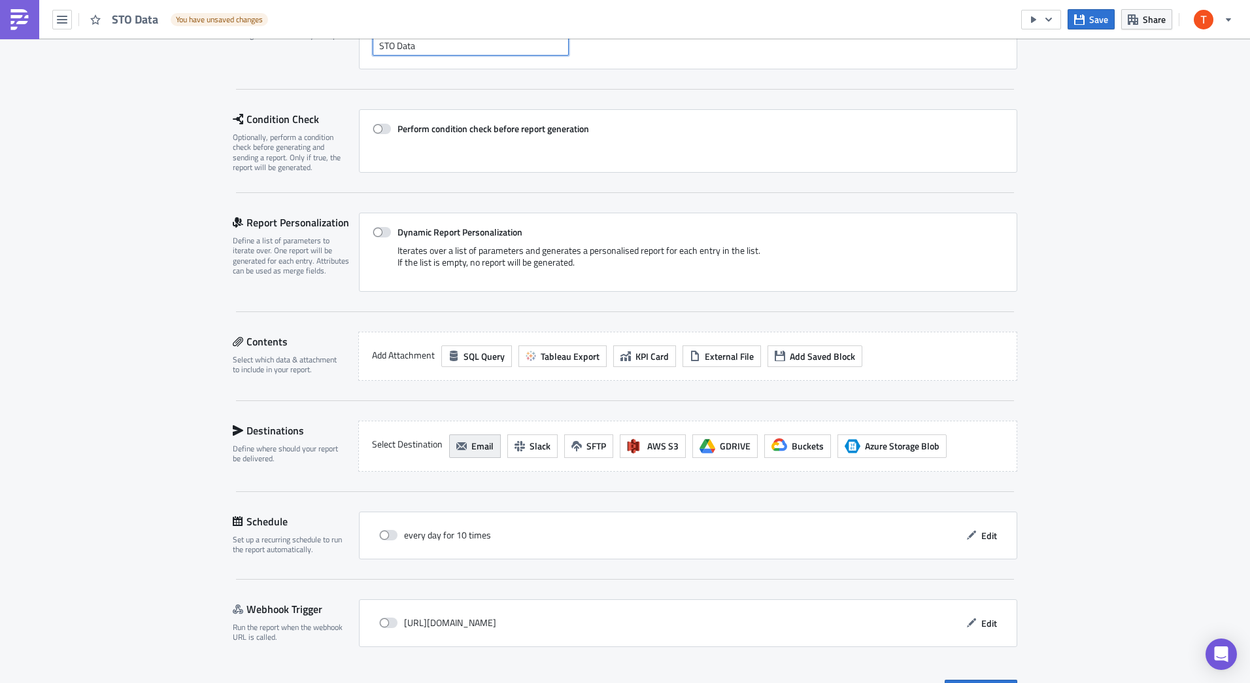
type input "STO Data"
click at [460, 455] on button "Email" at bounding box center [475, 446] width 52 height 24
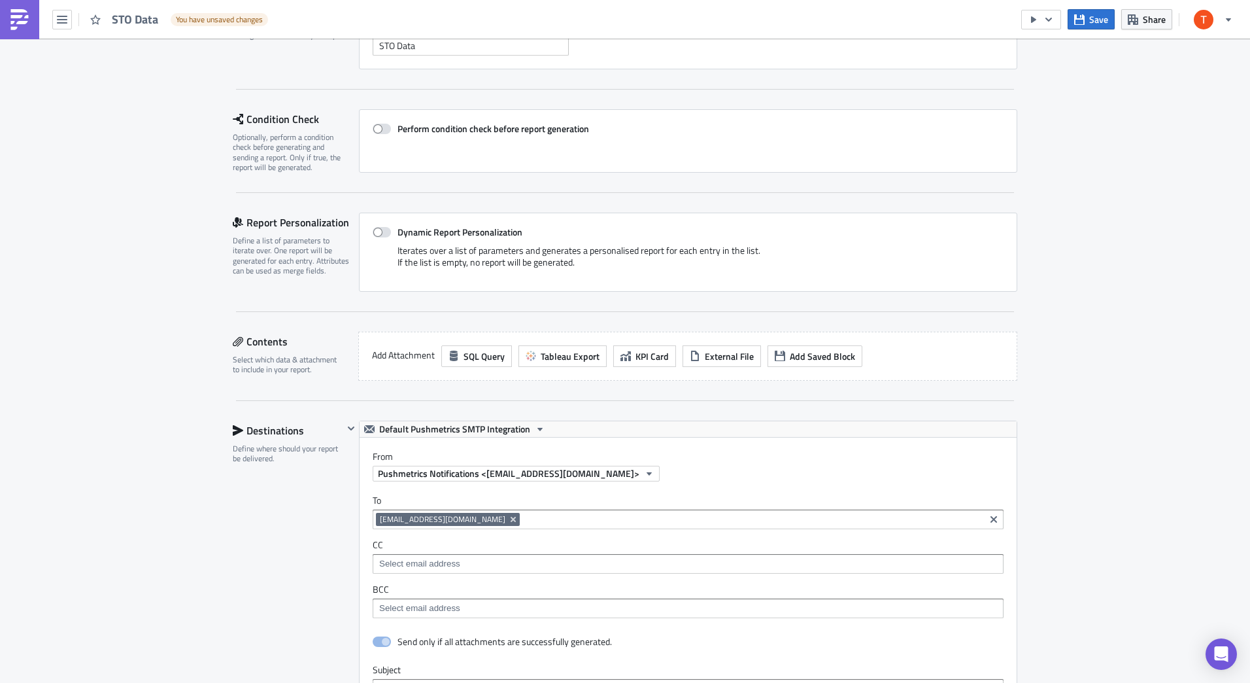
scroll to position [0, 0]
click at [508, 517] on icon "Remove Tag" at bounding box center [513, 519] width 10 height 10
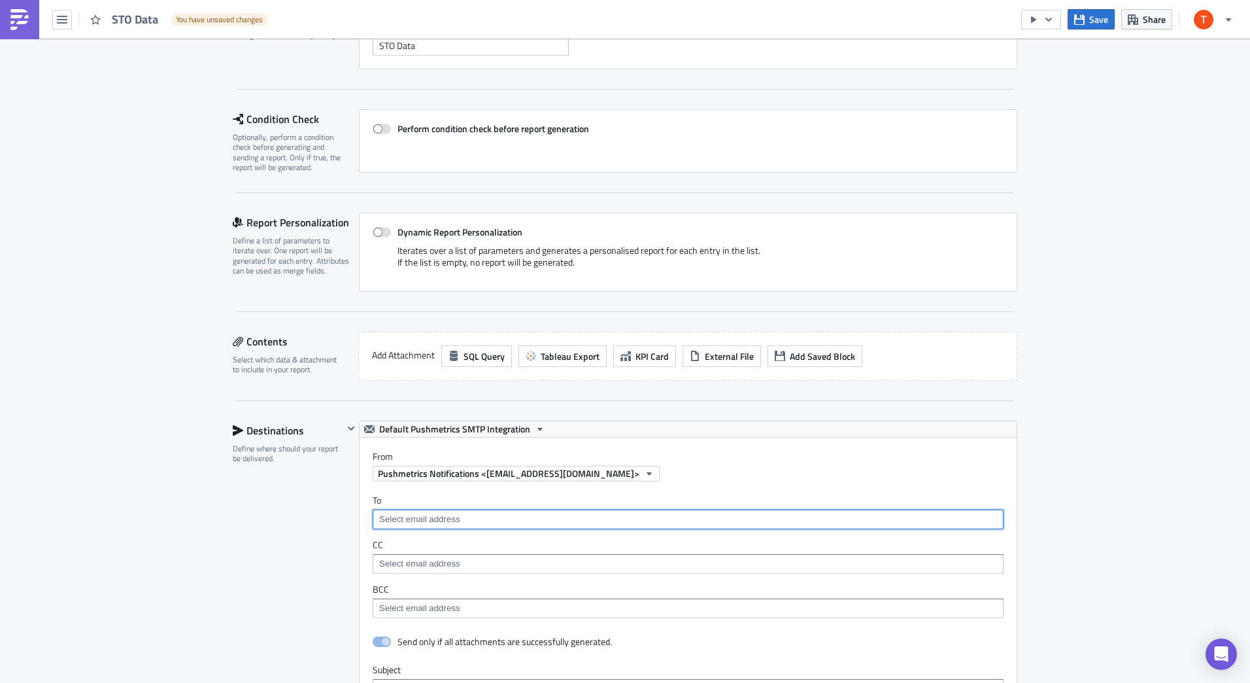
click at [447, 517] on input at bounding box center [687, 519] width 623 height 13
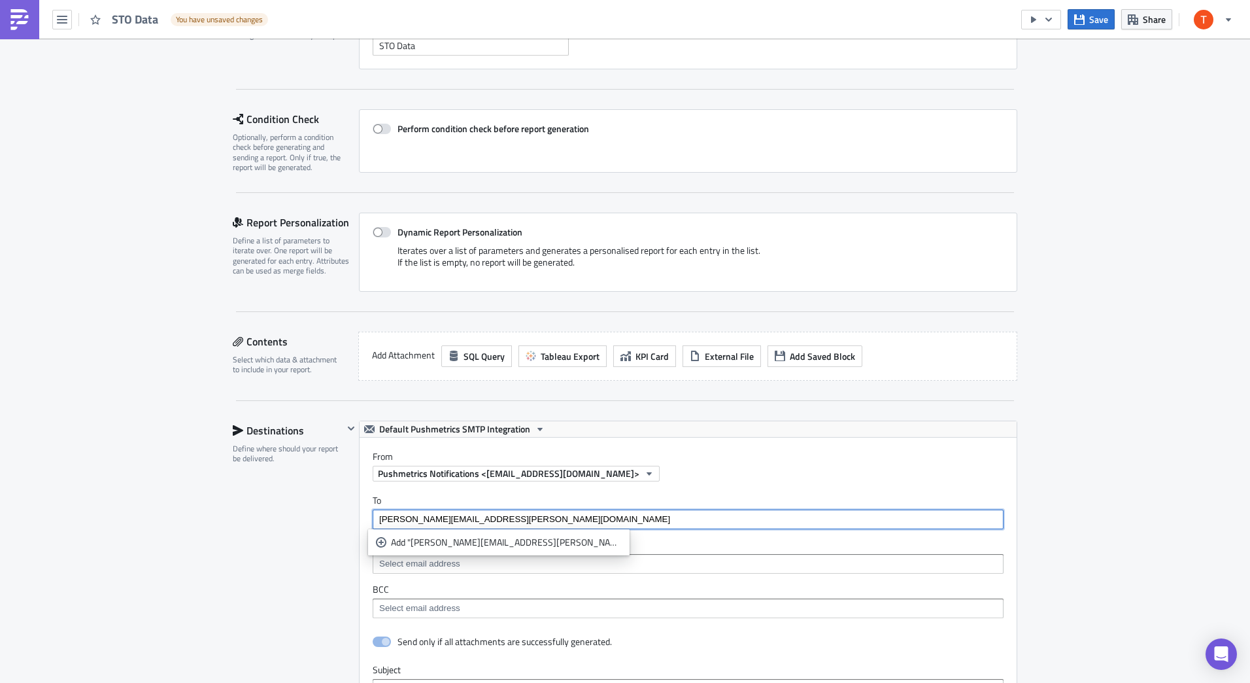
click at [453, 523] on input "taylor.taitt@hdsupplu.com" at bounding box center [687, 519] width 623 height 13
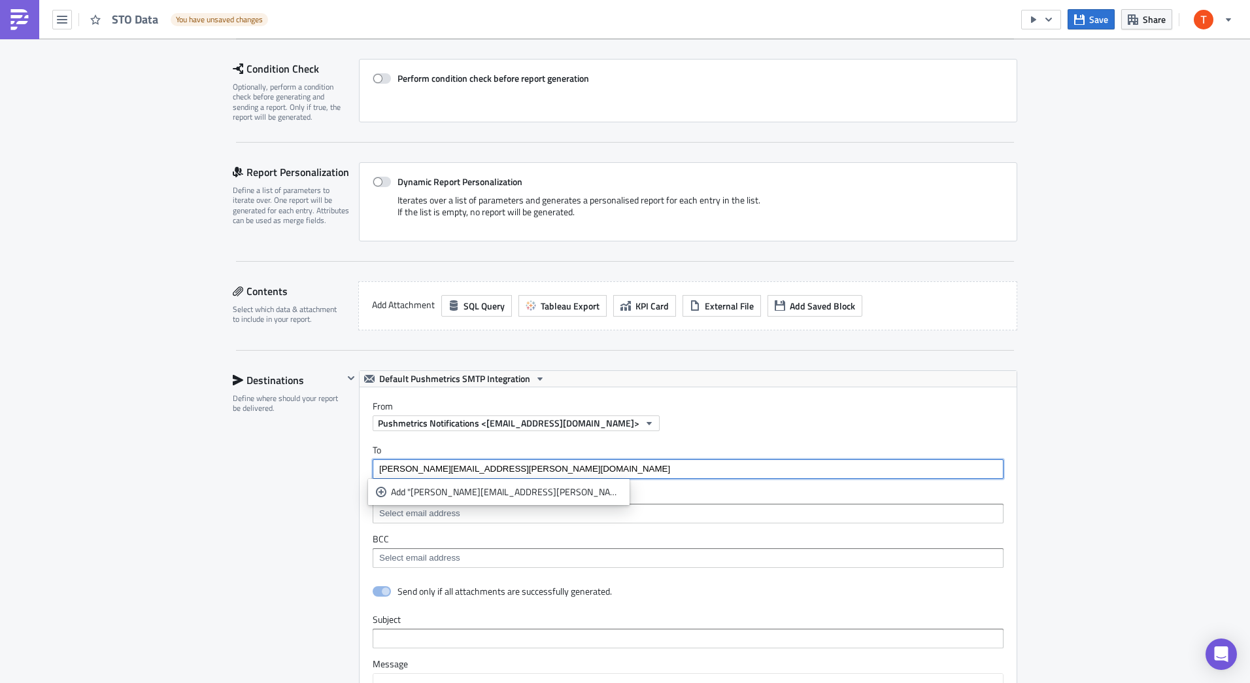
scroll to position [262, 0]
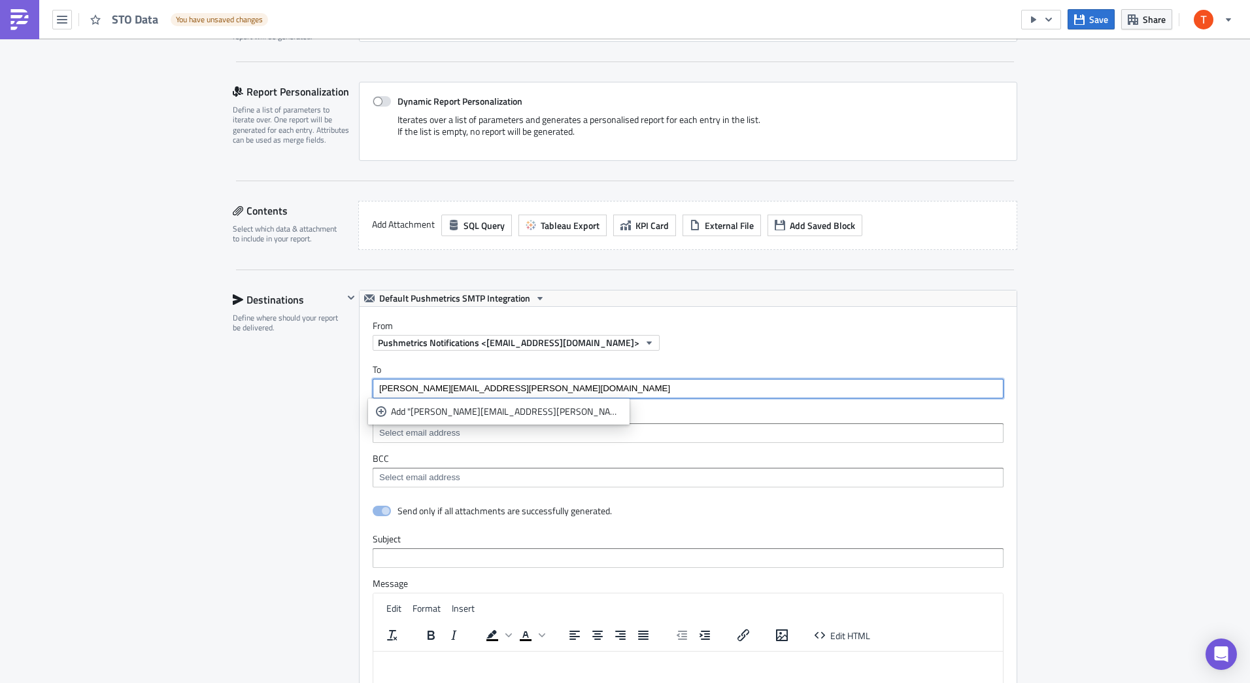
type input "taylor.taitt@hdsupply.com"
click at [284, 536] on div "Destinations Define where should your report be delivered." at bounding box center [288, 578] width 110 height 577
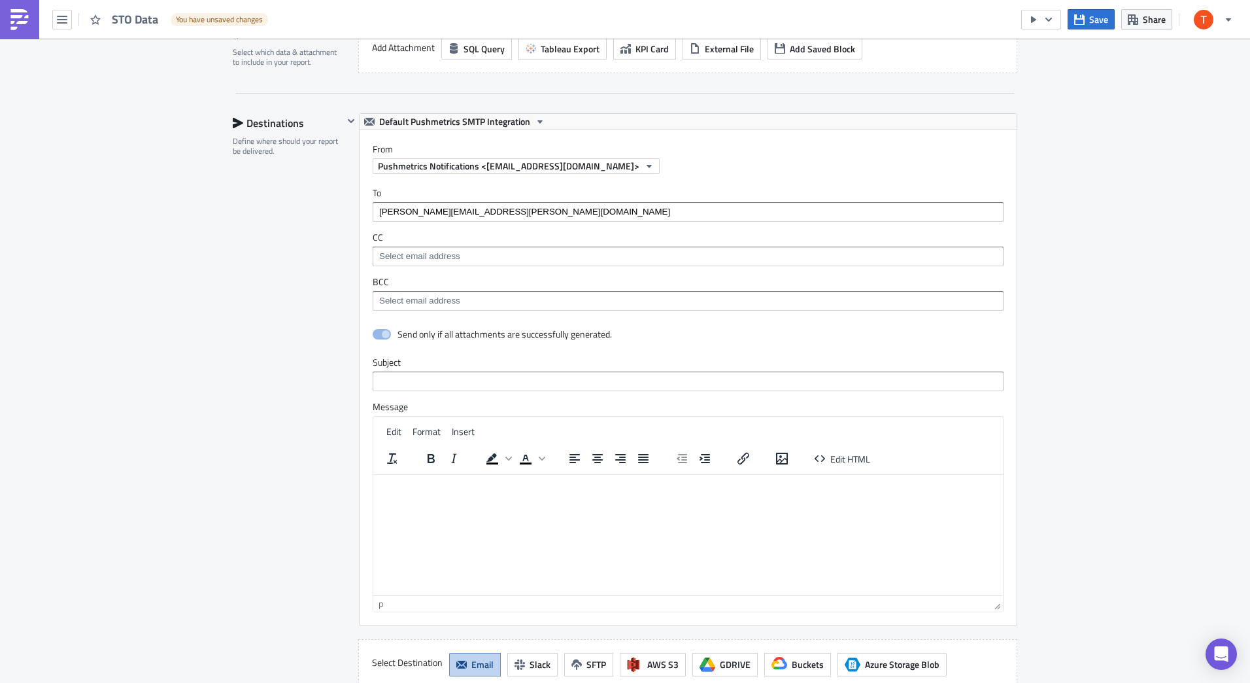
scroll to position [654, 0]
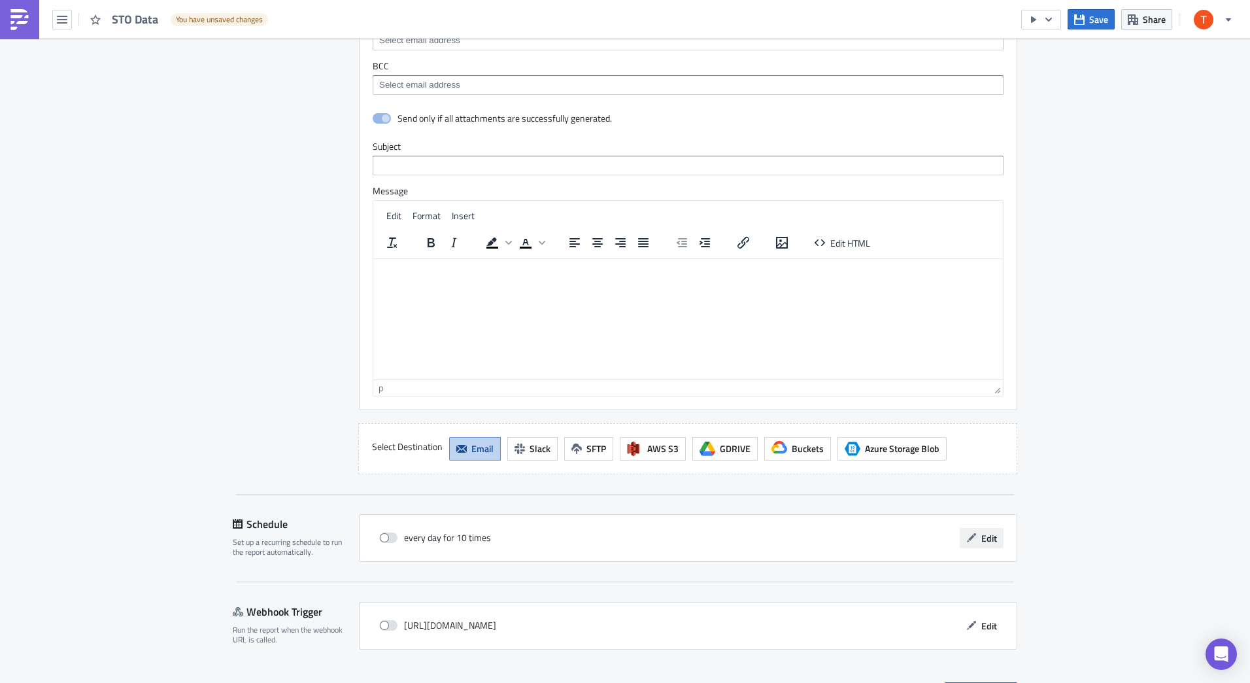
click at [974, 534] on button "Edit" at bounding box center [982, 538] width 44 height 20
click at [382, 534] on span at bounding box center [388, 537] width 18 height 10
click at [382, 534] on input "checkbox" at bounding box center [386, 538] width 8 height 8
checkbox input "true"
click at [985, 535] on span "Edit" at bounding box center [989, 538] width 16 height 14
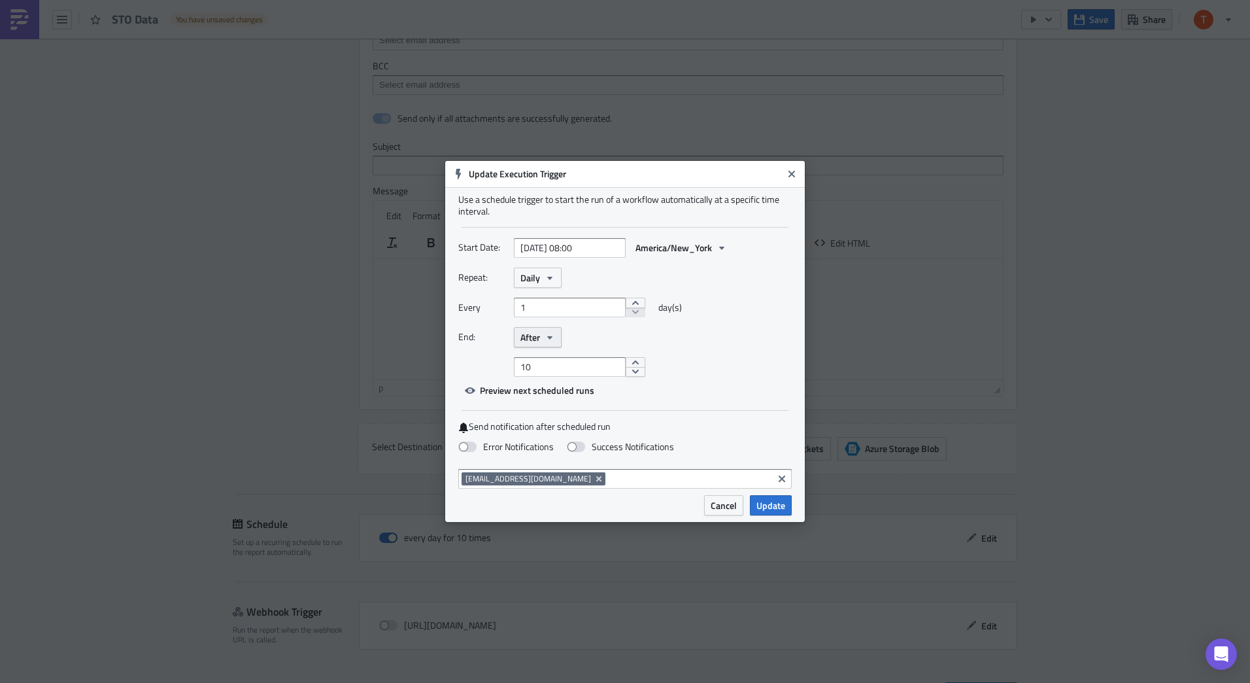
click at [557, 340] on button "After" at bounding box center [538, 337] width 48 height 20
click at [550, 363] on div "Never" at bounding box center [576, 360] width 109 height 13
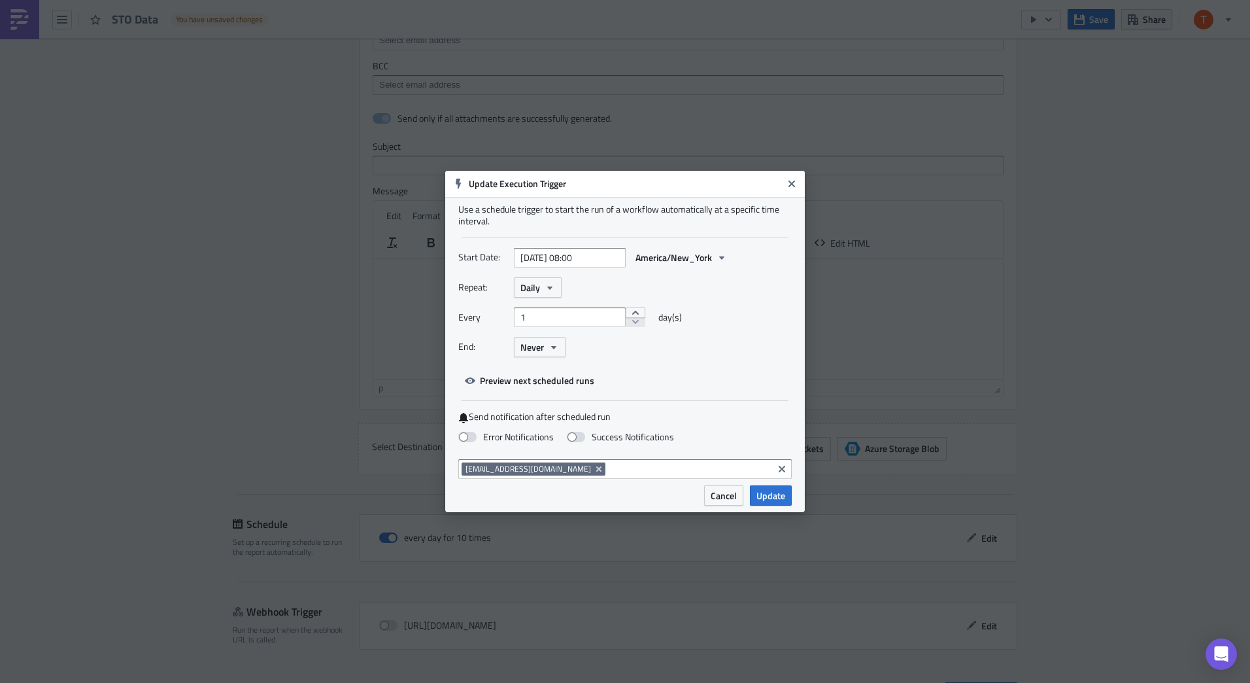
drag, startPoint x: 539, startPoint y: 469, endPoint x: 638, endPoint y: 443, distance: 102.8
click at [638, 443] on div "Use a schedule trigger to start the run of a workflow automatically at a specif…" at bounding box center [625, 341] width 360 height 288
drag, startPoint x: 638, startPoint y: 443, endPoint x: 575, endPoint y: 441, distance: 63.5
click at [575, 441] on span at bounding box center [576, 437] width 18 height 10
click at [11, 10] on input "Success Notifications" at bounding box center [7, 6] width 8 height 8
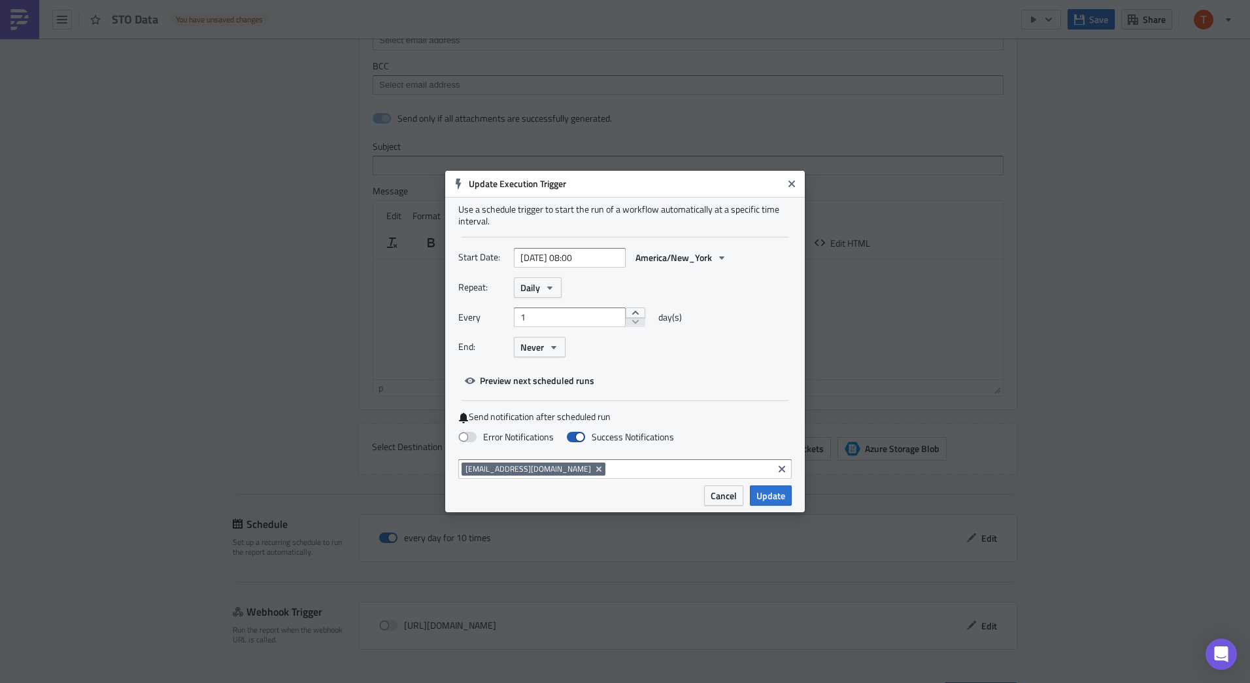
click at [577, 435] on span at bounding box center [576, 437] width 18 height 10
click at [11, 10] on input "Success Notifications" at bounding box center [7, 6] width 8 height 8
checkbox input "false"
click at [596, 471] on icon "Remove Tag" at bounding box center [598, 468] width 5 height 5
click at [539, 471] on input at bounding box center [625, 468] width 326 height 13
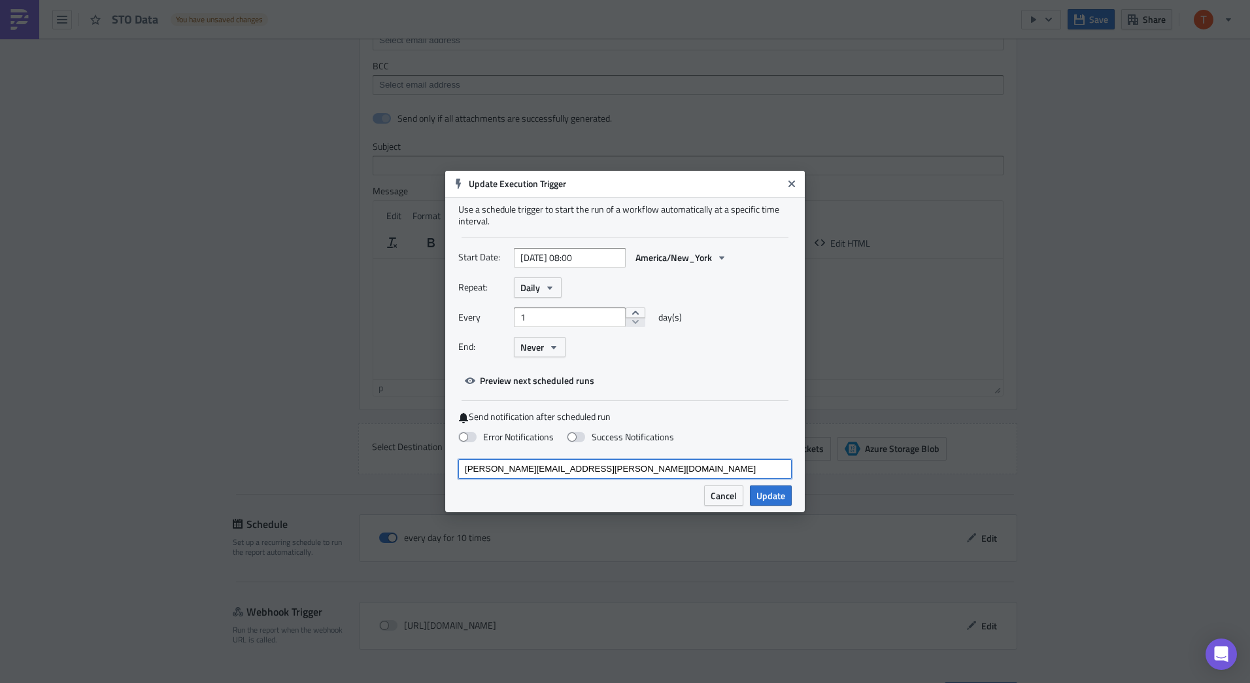
click at [523, 466] on input "taylor.taitt@HDsupply.com" at bounding box center [625, 468] width 326 height 13
type input "taylor.taitt@hdsupply.com"
click at [758, 498] on span "Update" at bounding box center [770, 495] width 29 height 14
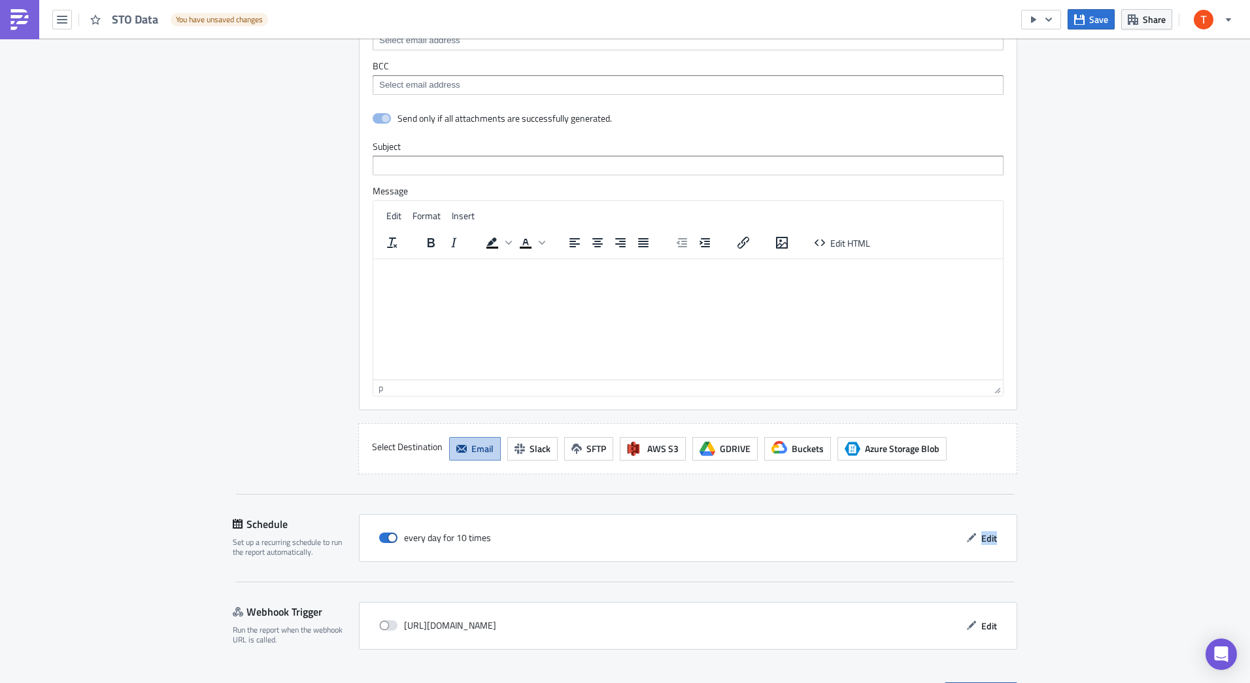
click at [758, 498] on div "Settings Configure the basics of your report. Report Nam﻿e STO Data Condition C…" at bounding box center [625, 76] width 785 height 1185
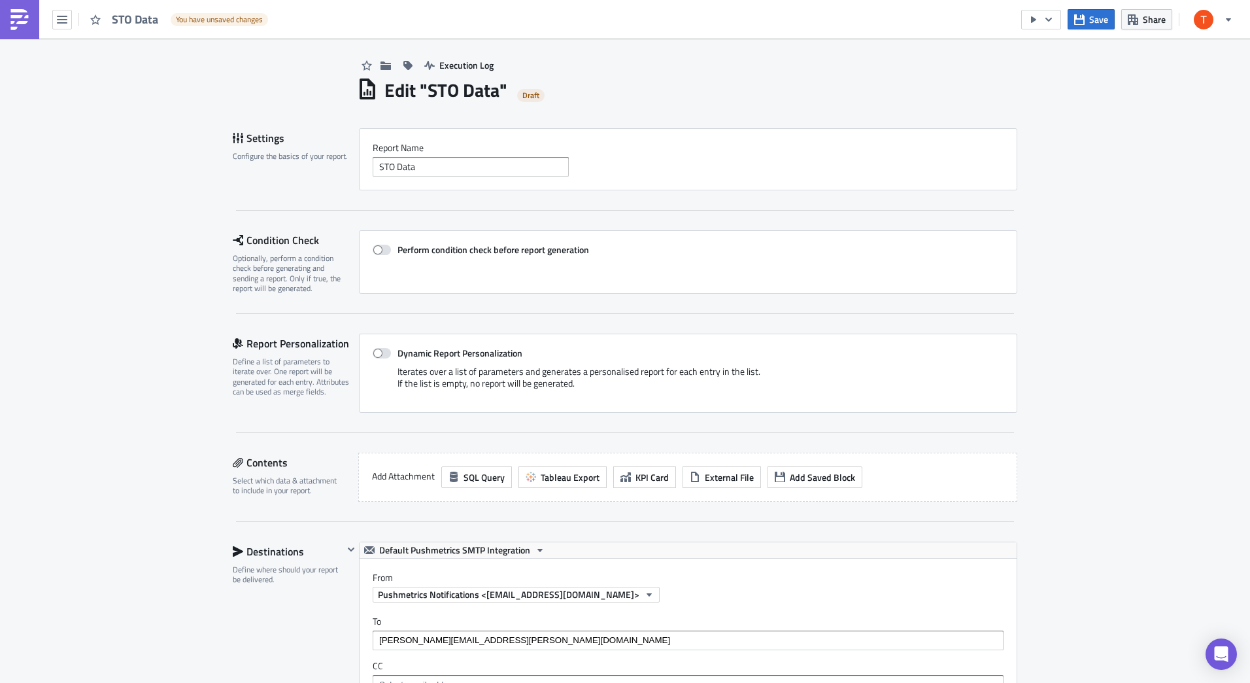
scroll to position [0, 0]
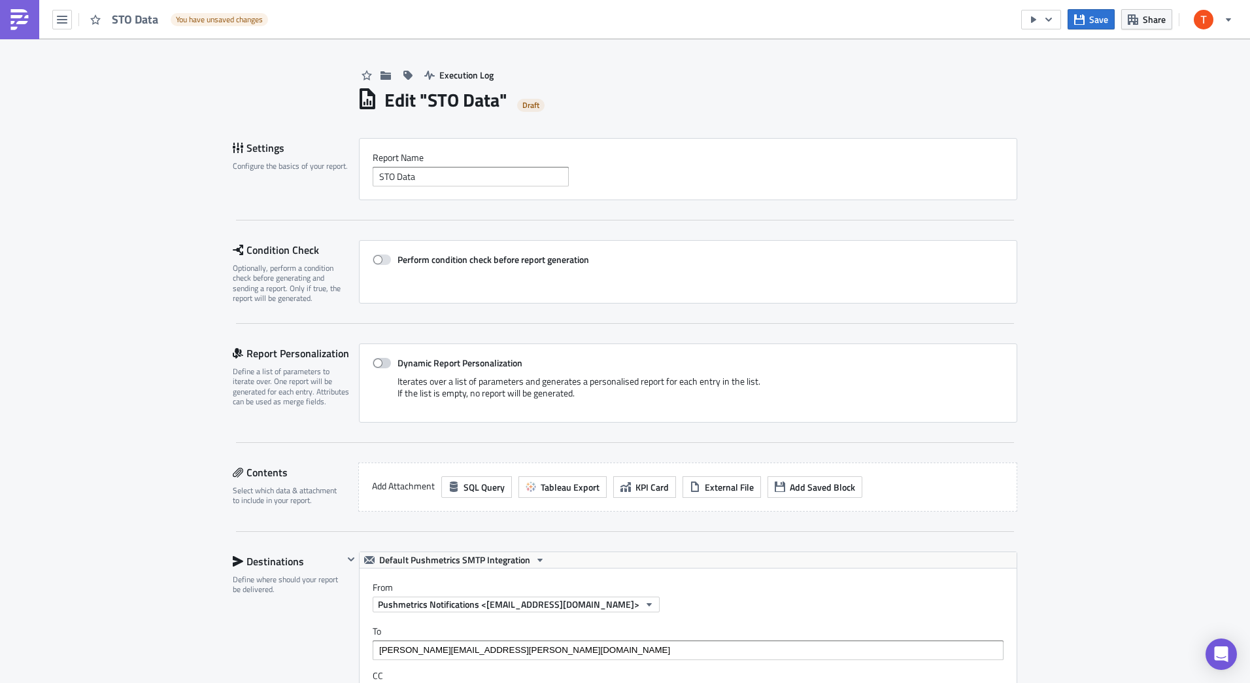
click at [373, 361] on span at bounding box center [382, 363] width 18 height 10
click at [375, 361] on input "Dynamic Report Personalization" at bounding box center [379, 363] width 8 height 8
checkbox input "true"
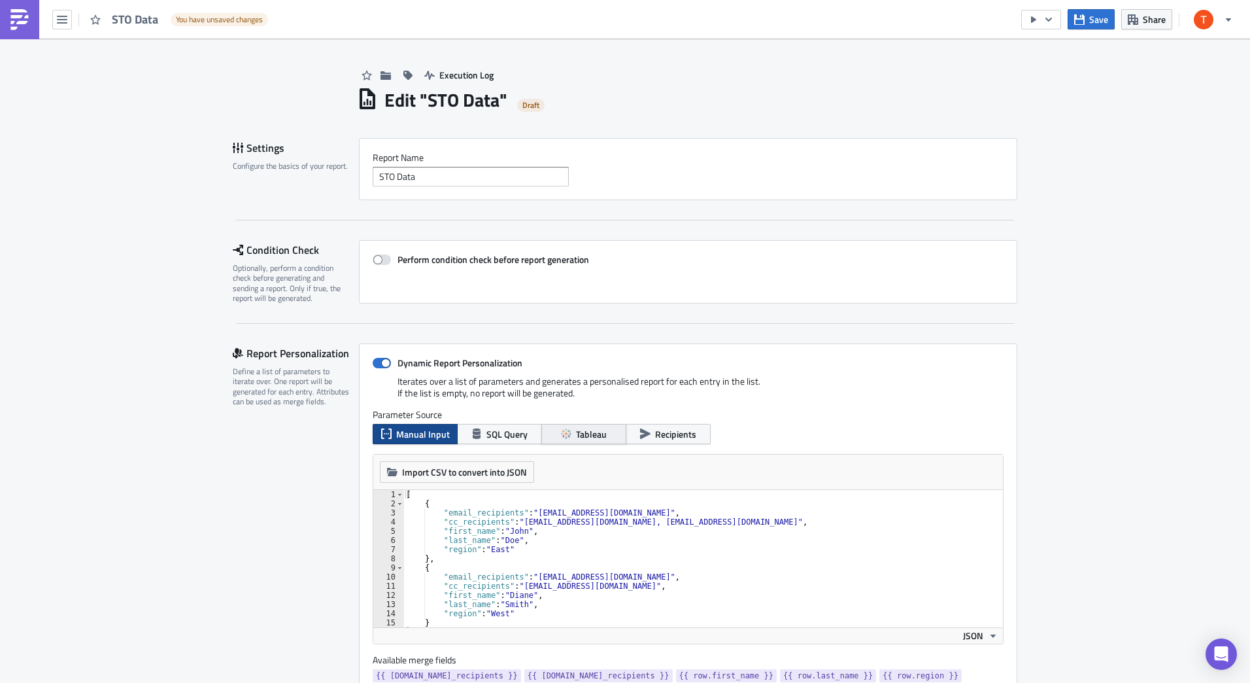
click at [576, 435] on span "Tableau" at bounding box center [591, 434] width 31 height 14
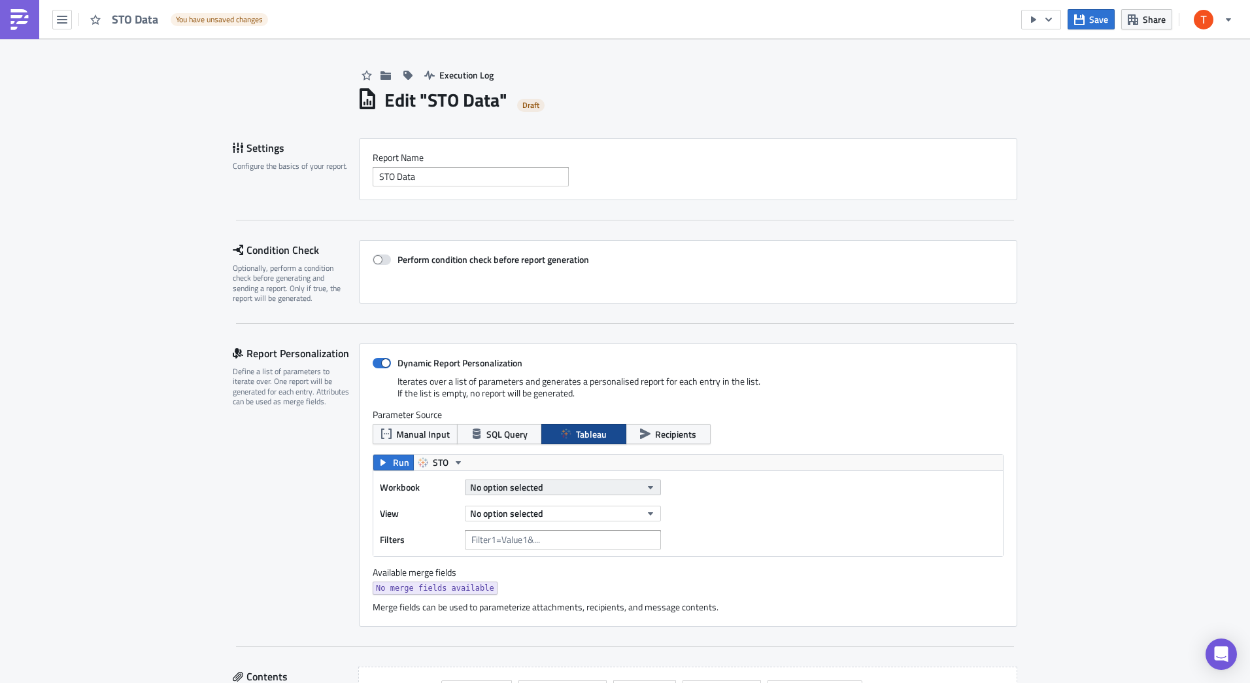
click at [524, 485] on span "No option selected" at bounding box center [506, 487] width 73 height 14
click at [559, 509] on button "No option selected" at bounding box center [563, 513] width 196 height 16
click at [597, 503] on div "No option selected" at bounding box center [563, 513] width 196 height 20
click at [577, 483] on button "No option selected" at bounding box center [563, 487] width 196 height 16
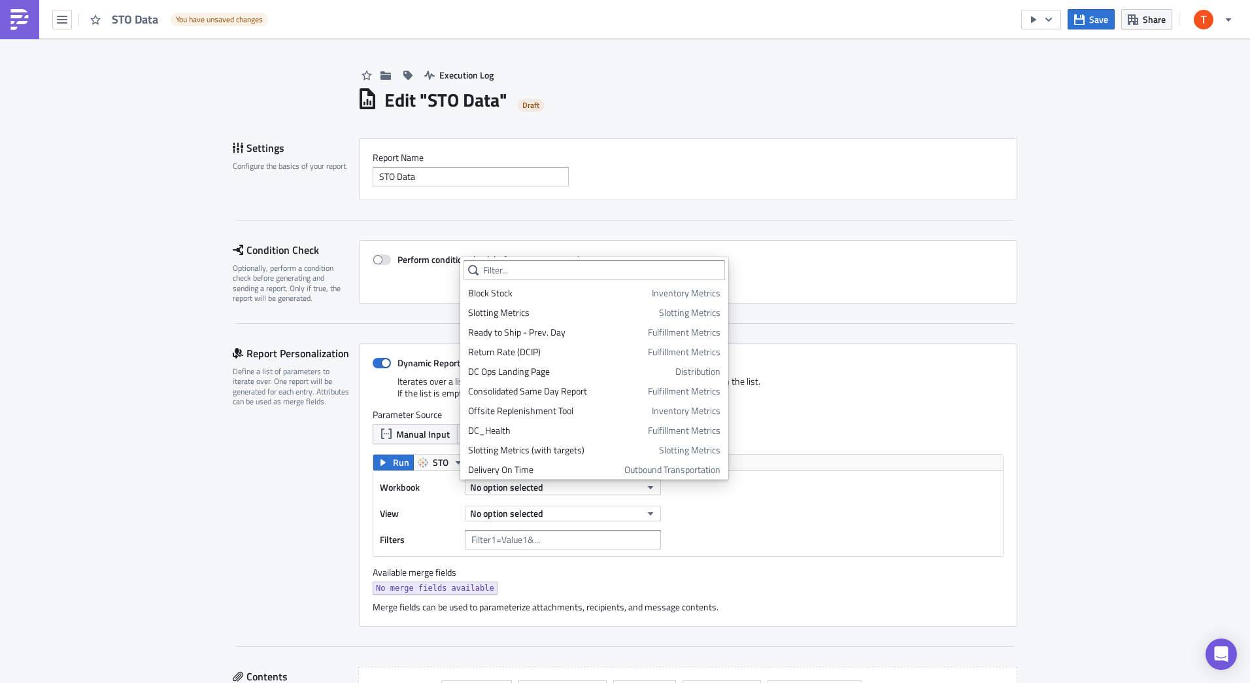
click at [424, 528] on div "Workbook No option selected View No option selected Filters" at bounding box center [524, 513] width 288 height 72
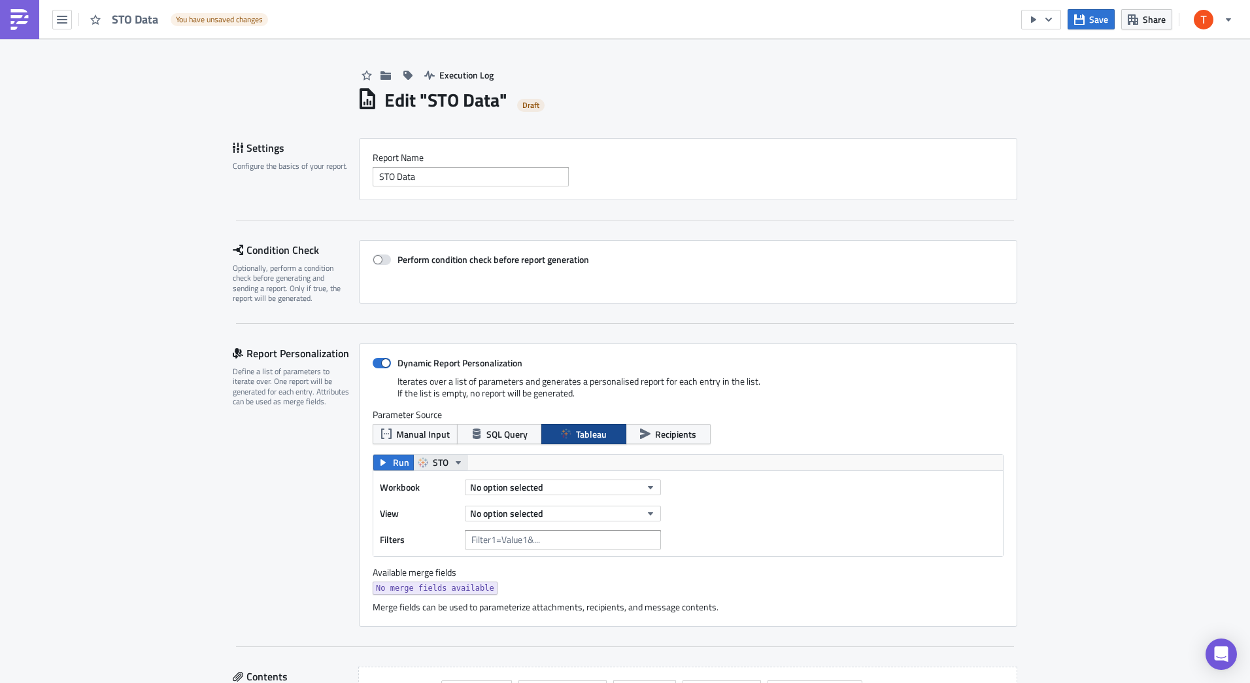
click at [433, 466] on span "STO" at bounding box center [441, 462] width 16 height 16
click at [435, 456] on span "STO" at bounding box center [441, 462] width 16 height 16
click at [378, 459] on icon "button" at bounding box center [383, 462] width 10 height 10
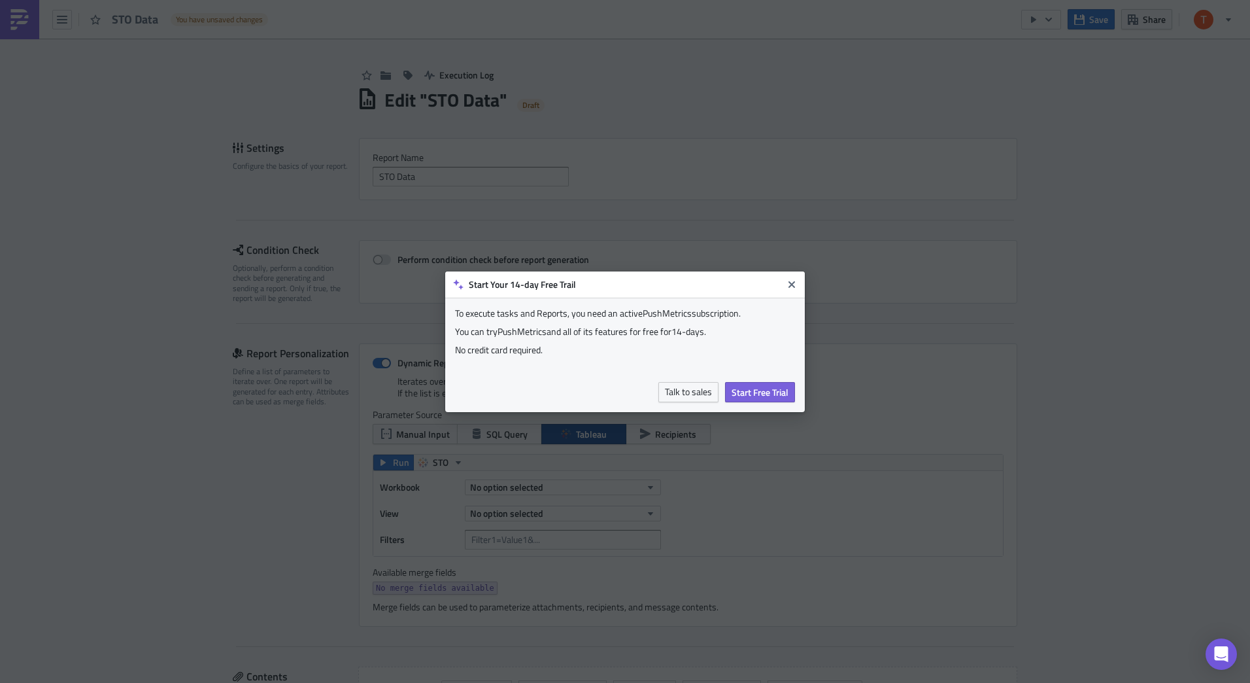
click at [792, 273] on div "Start Your 14-day Free Trail" at bounding box center [625, 284] width 360 height 26
click at [790, 290] on button "Close" at bounding box center [792, 285] width 20 height 20
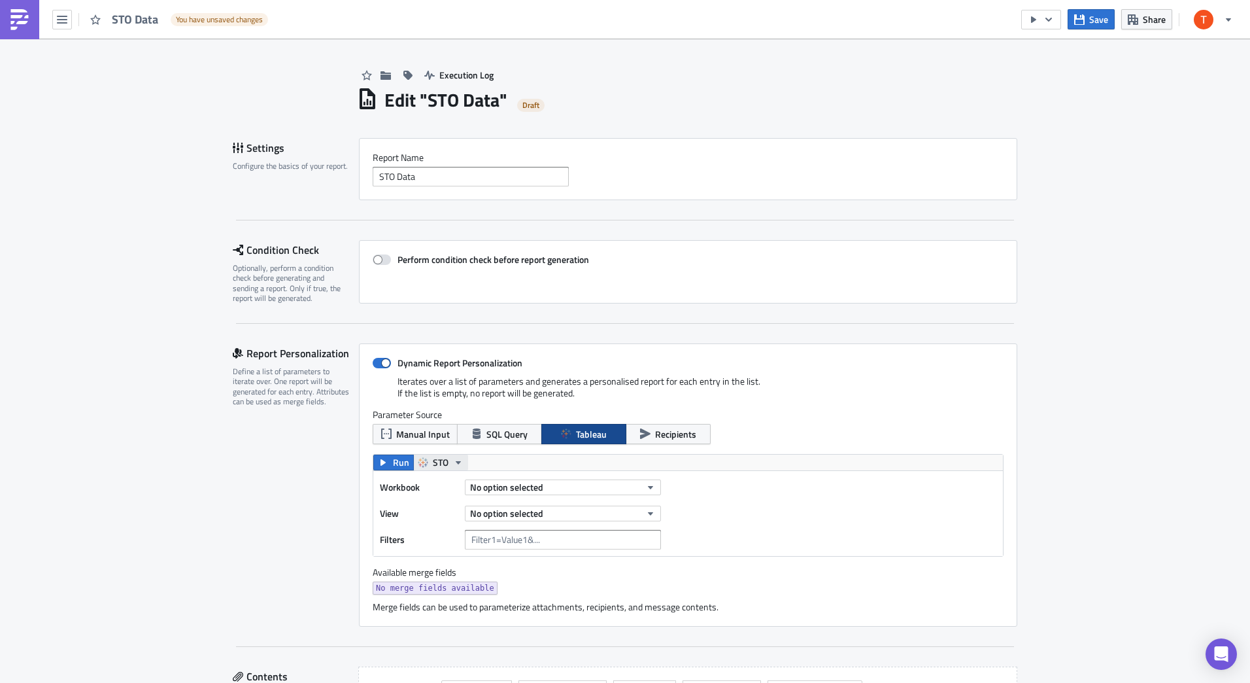
click at [435, 467] on span "STO" at bounding box center [441, 462] width 16 height 16
click at [437, 473] on div "Workbook No option selected View No option selected Filters" at bounding box center [688, 513] width 630 height 85
click at [444, 460] on button "STO" at bounding box center [440, 462] width 55 height 16
click at [444, 489] on div "STO" at bounding box center [476, 483] width 93 height 13
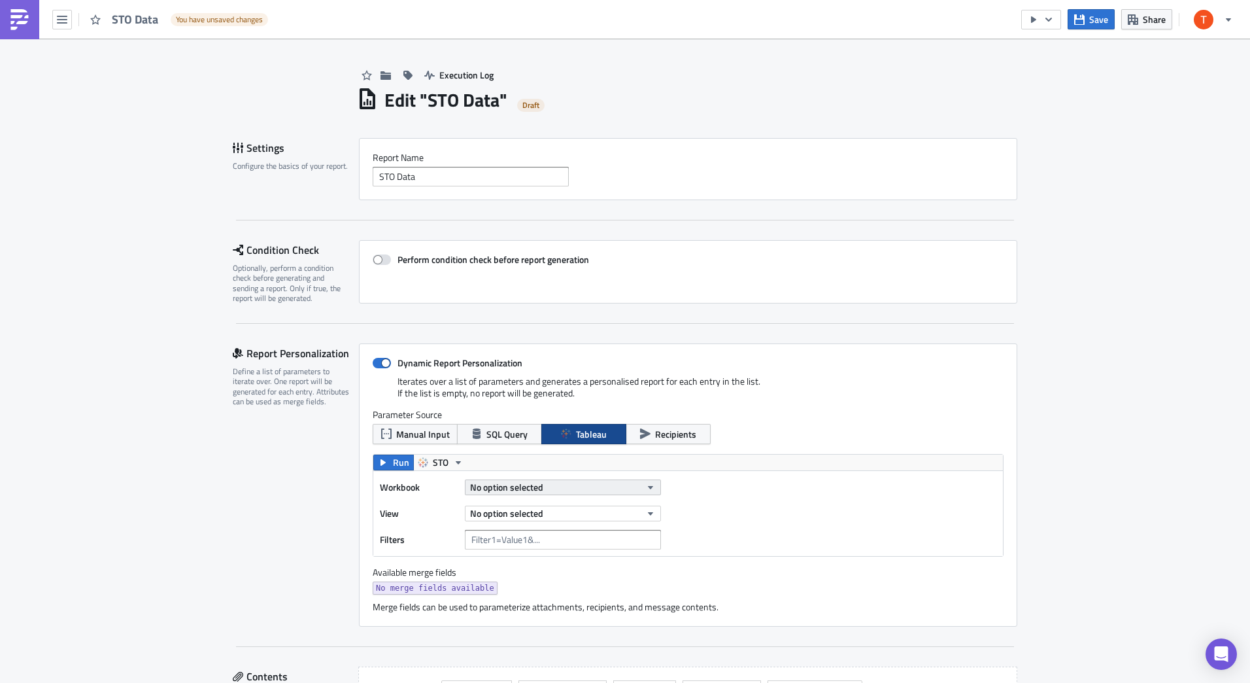
click at [556, 488] on button "No option selected" at bounding box center [563, 487] width 196 height 16
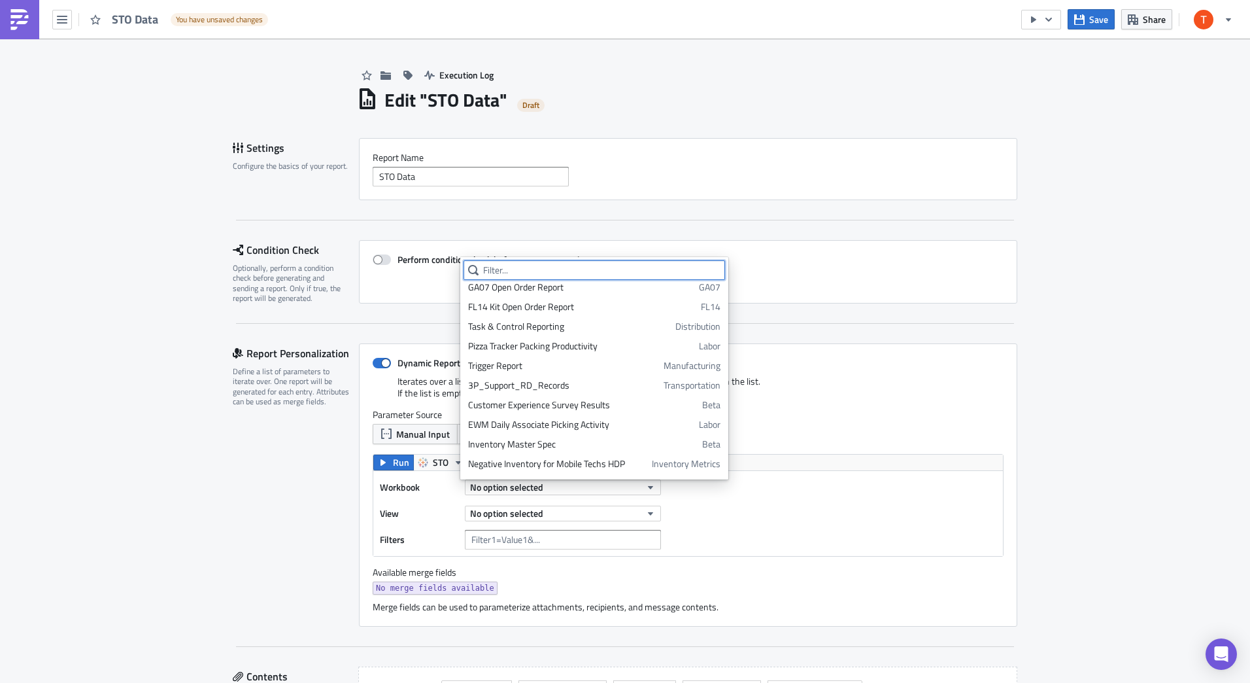
scroll to position [1769, 0]
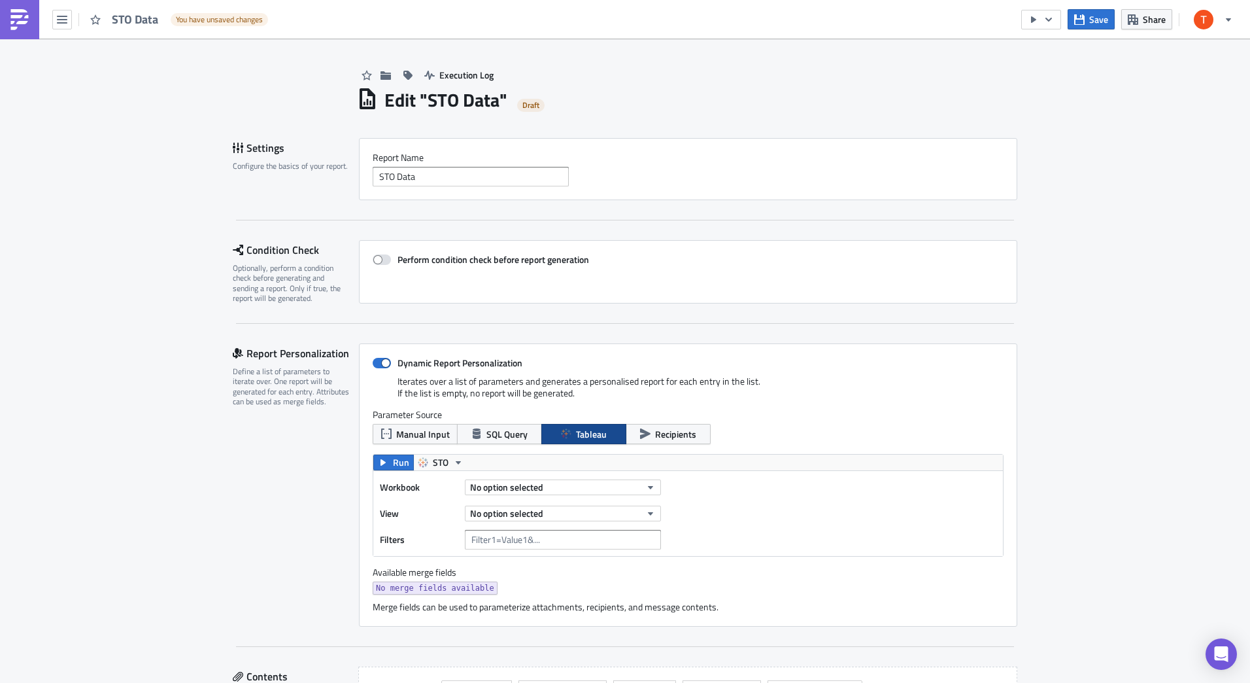
click at [747, 535] on div "Workbook No option selected View No option selected Filters" at bounding box center [688, 513] width 630 height 85
click at [583, 519] on button "No option selected" at bounding box center [563, 513] width 196 height 16
click at [531, 513] on span "No option selected" at bounding box center [506, 513] width 73 height 14
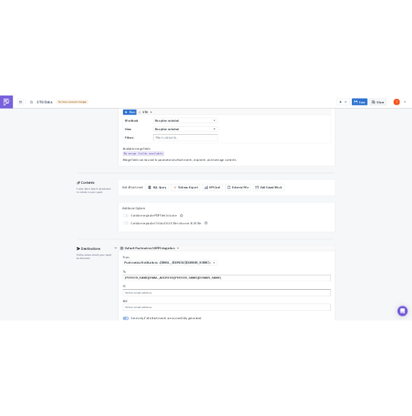
scroll to position [411, 0]
